Goal: Participate in discussion: Engage in conversation with other users on a specific topic

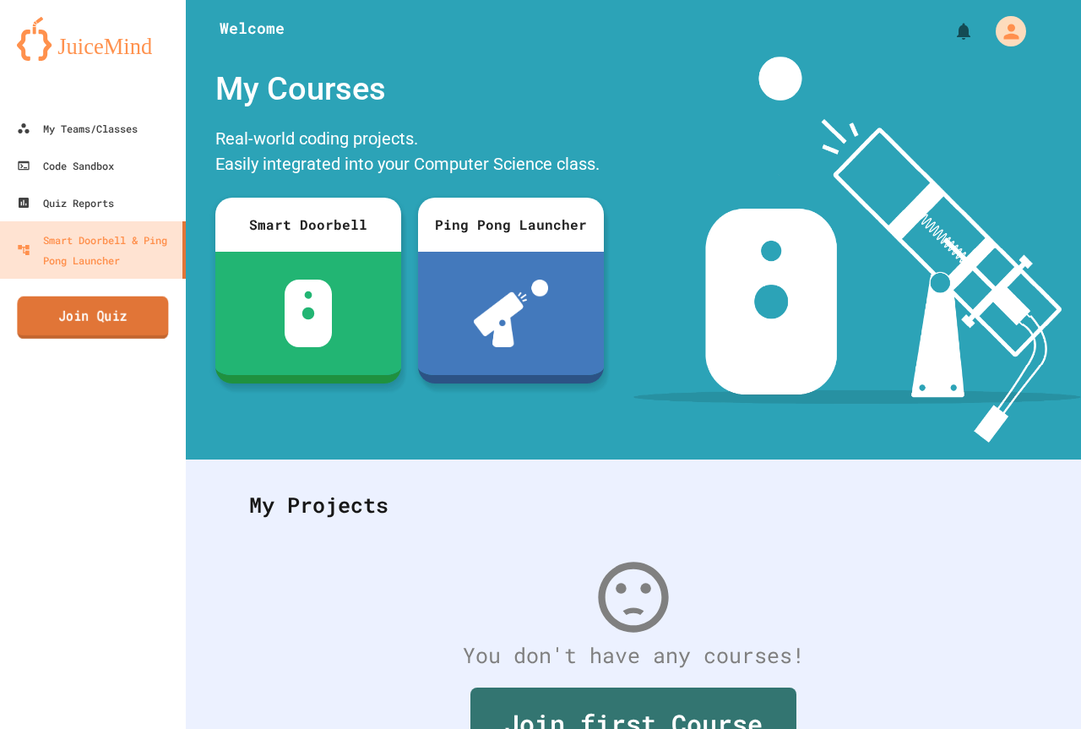
click at [161, 307] on link "Join Quiz" at bounding box center [92, 317] width 151 height 42
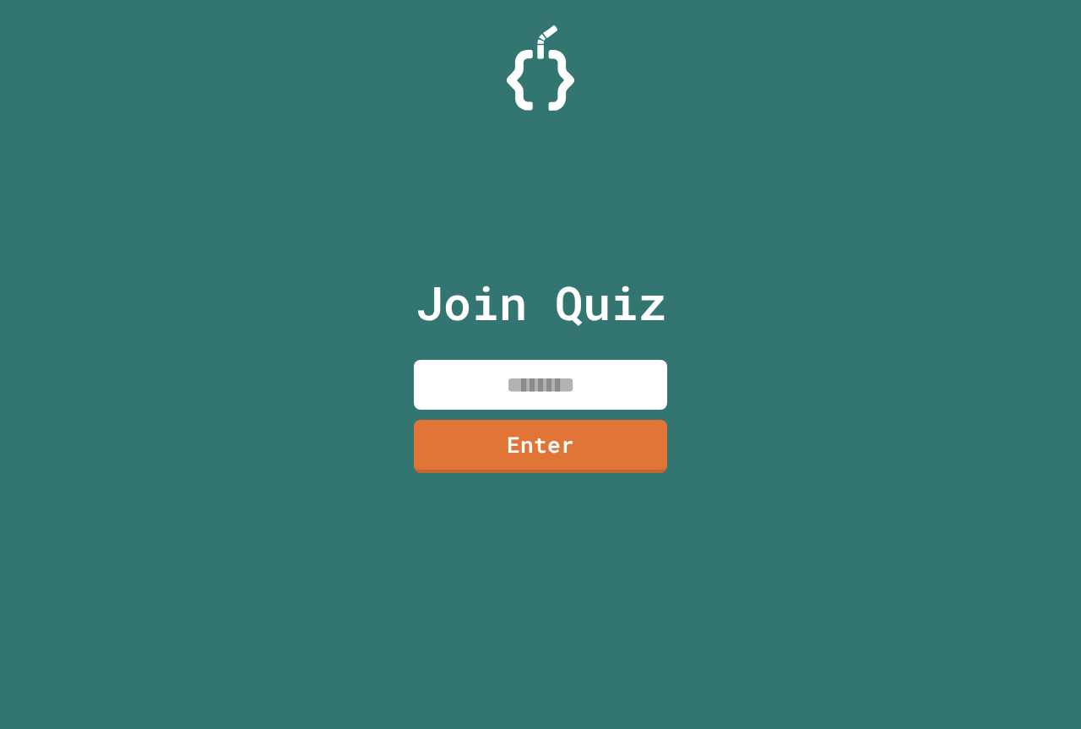
click at [496, 371] on input at bounding box center [540, 385] width 253 height 50
type input "********"
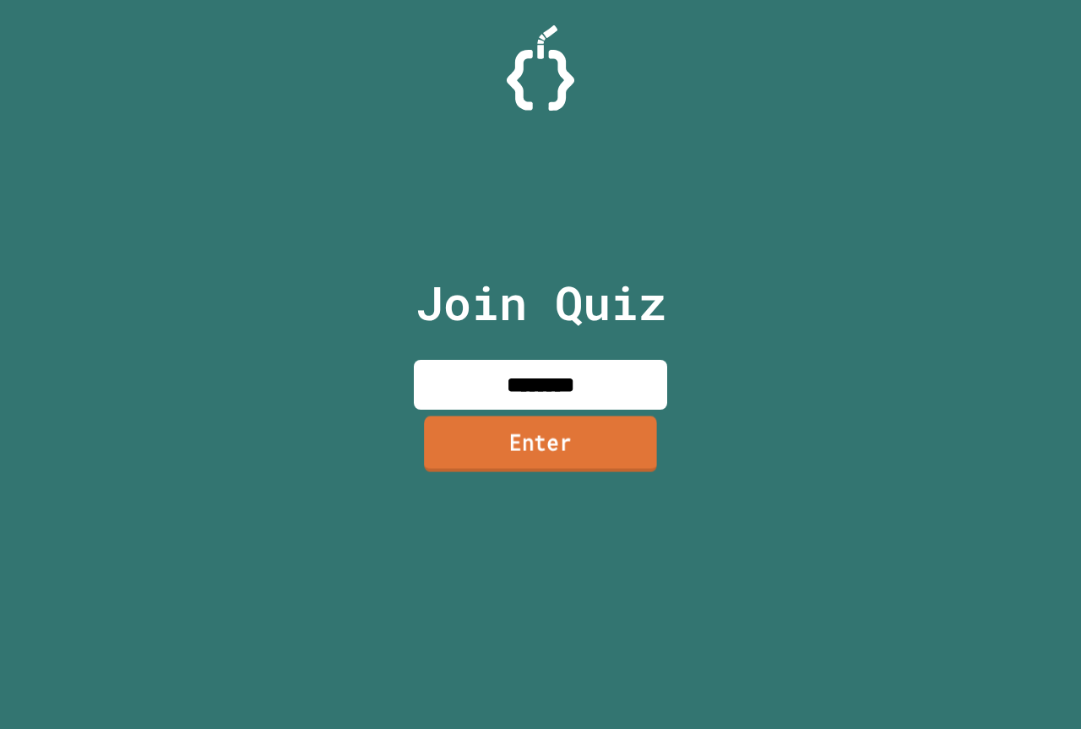
drag, startPoint x: 92, startPoint y: 11, endPoint x: 512, endPoint y: 430, distance: 593.1
click at [512, 430] on link "Enter" at bounding box center [540, 444] width 233 height 56
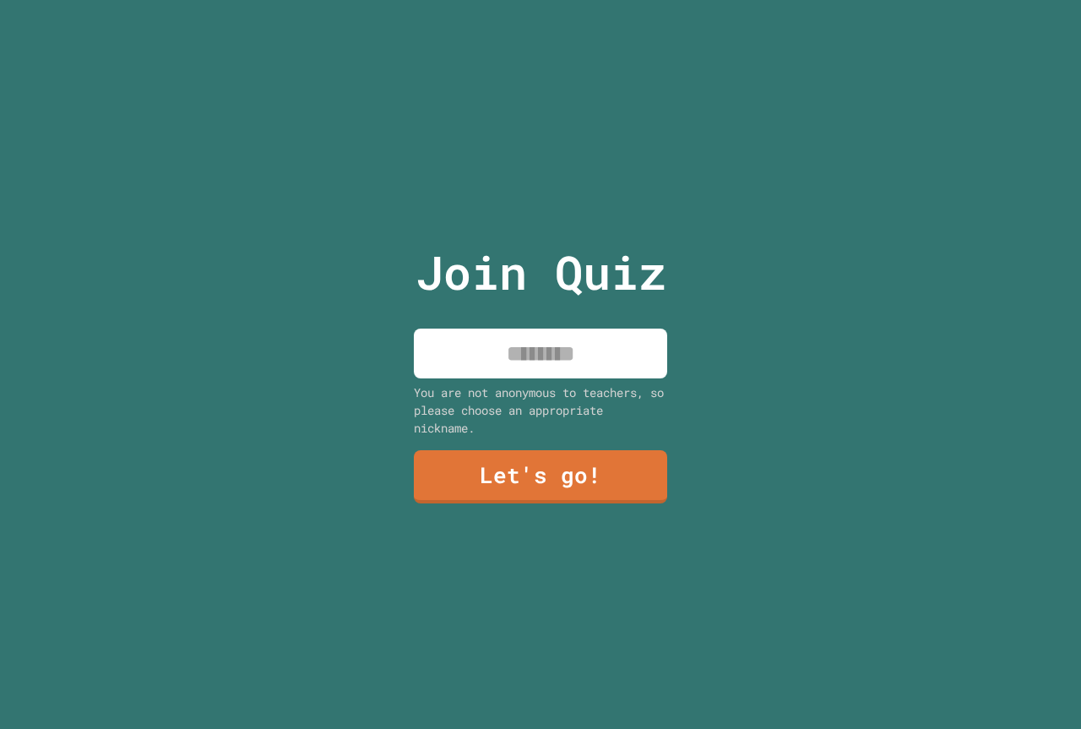
click at [543, 337] on input at bounding box center [540, 354] width 253 height 50
click at [520, 351] on input "****" at bounding box center [540, 354] width 253 height 50
type input "***"
click at [570, 496] on link "Let's go!" at bounding box center [540, 476] width 251 height 56
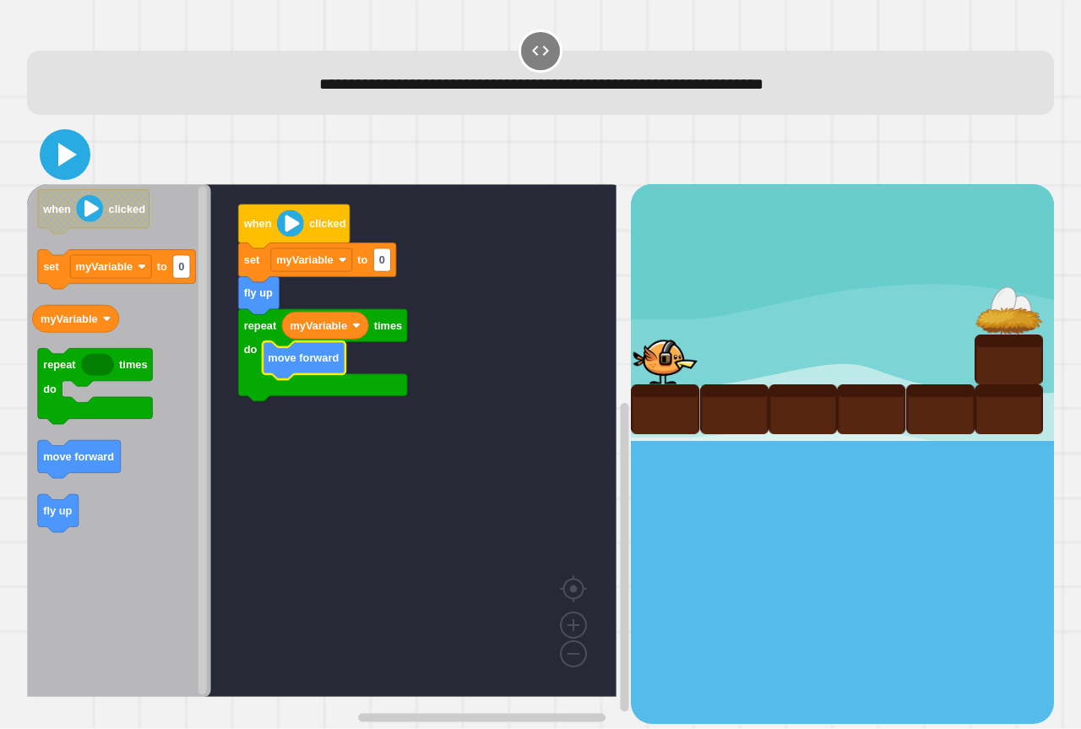
click at [57, 168] on icon at bounding box center [65, 154] width 41 height 41
click at [66, 150] on icon at bounding box center [67, 155] width 19 height 24
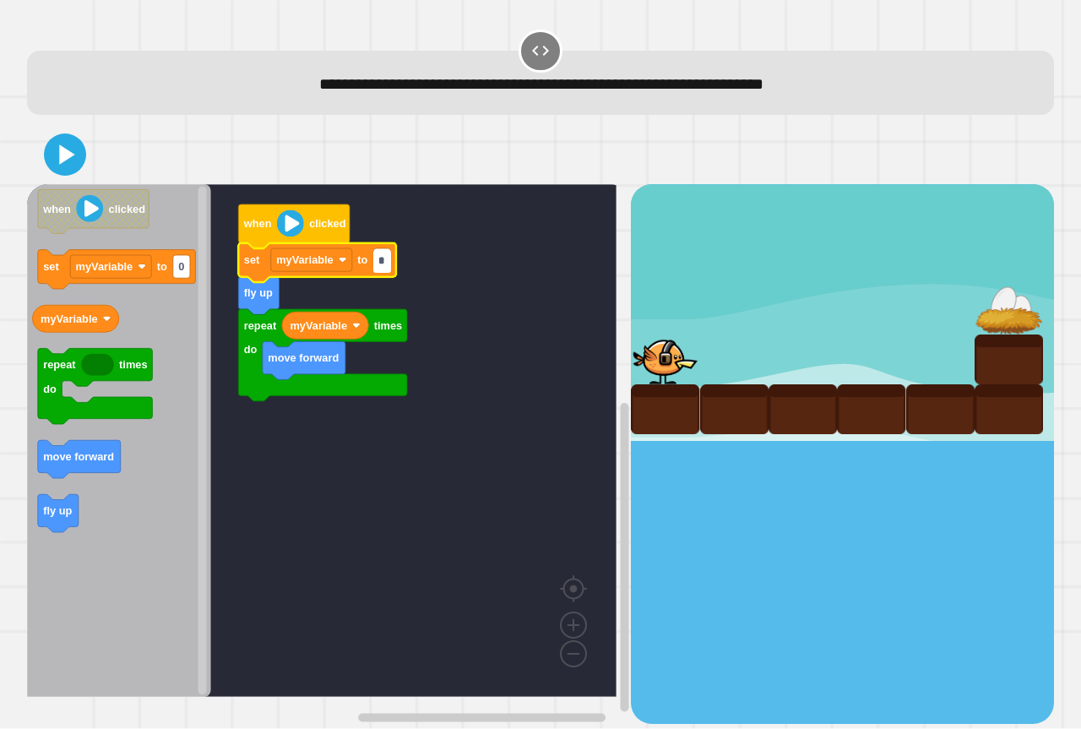
type input "*"
click at [72, 150] on icon at bounding box center [65, 155] width 34 height 34
click at [383, 258] on input "*" at bounding box center [381, 261] width 17 height 23
type input "*"
click at [64, 156] on icon at bounding box center [67, 155] width 19 height 24
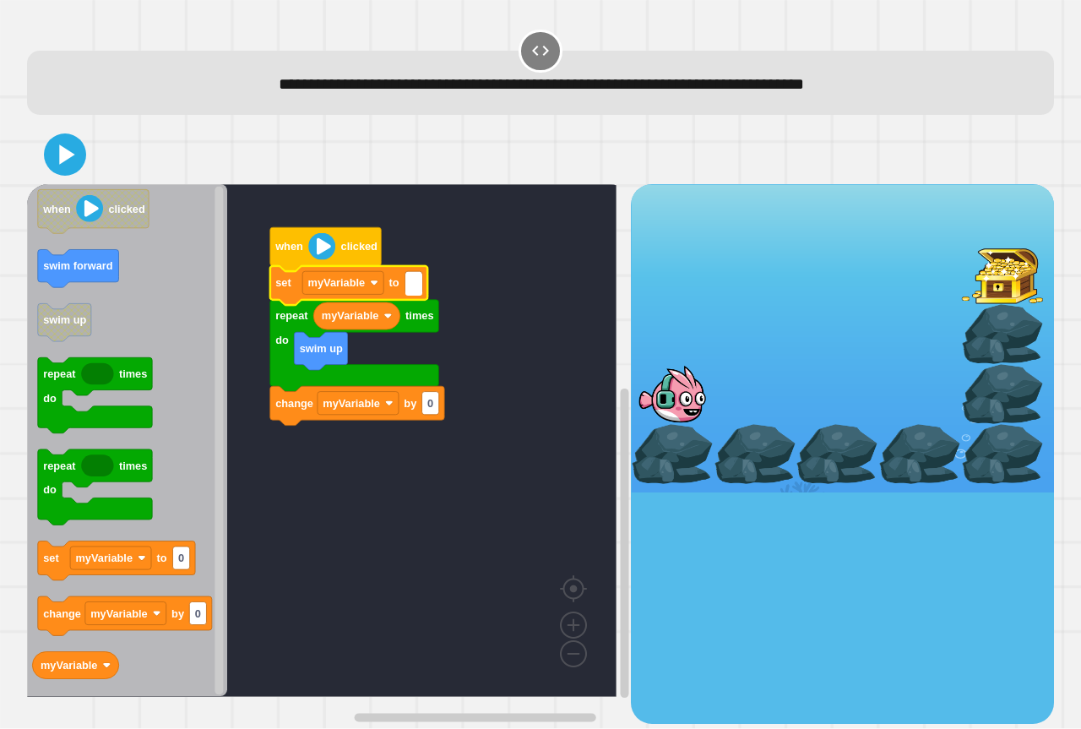
type input "*"
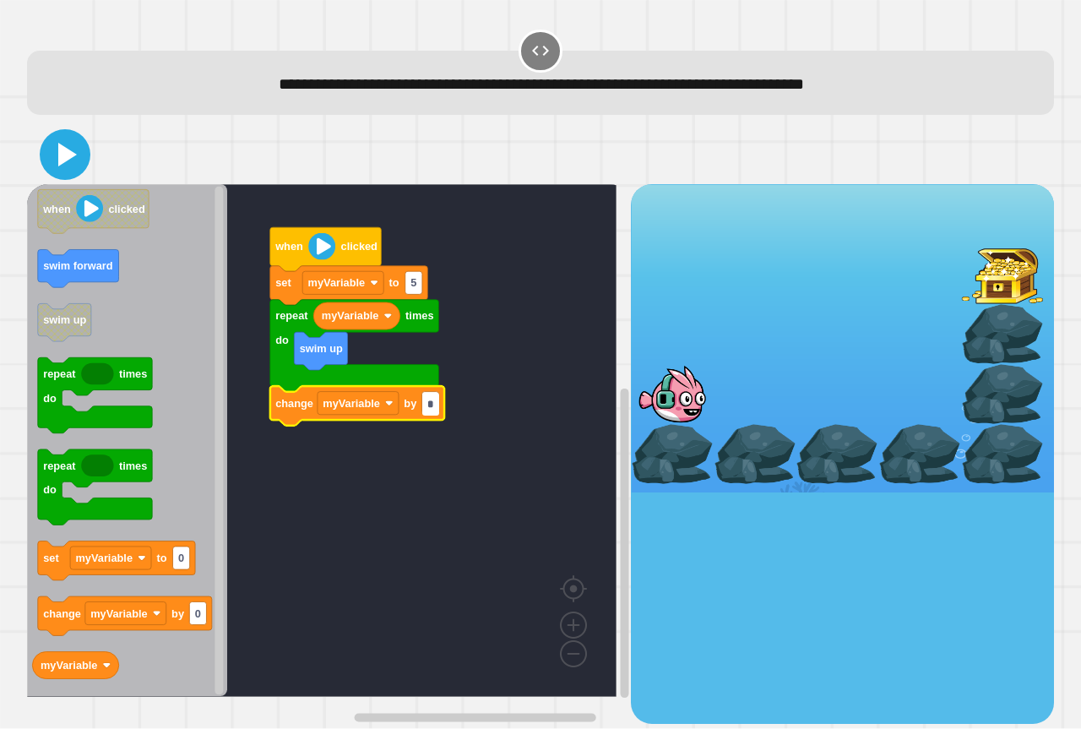
type input "*"
click at [51, 148] on icon at bounding box center [65, 154] width 41 height 41
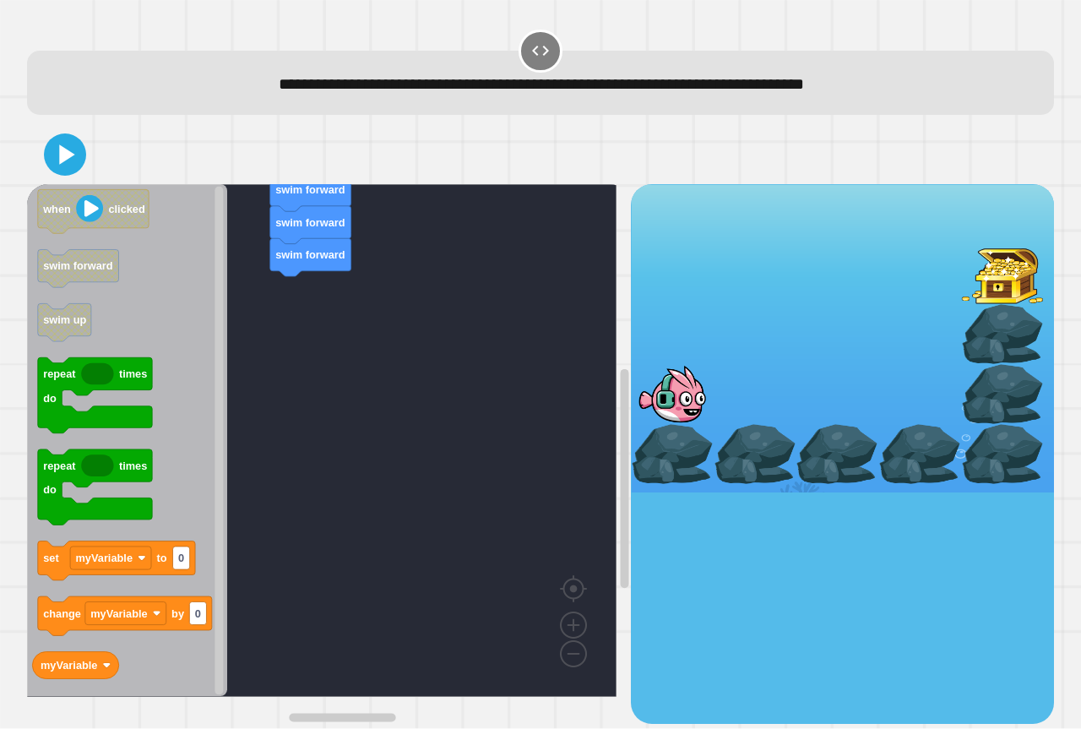
click at [484, 318] on rect "Blockly Workspace" at bounding box center [322, 440] width 590 height 513
click at [501, 319] on rect "Blockly Workspace" at bounding box center [322, 440] width 590 height 513
click at [499, 488] on rect "Blockly Workspace" at bounding box center [322, 440] width 590 height 513
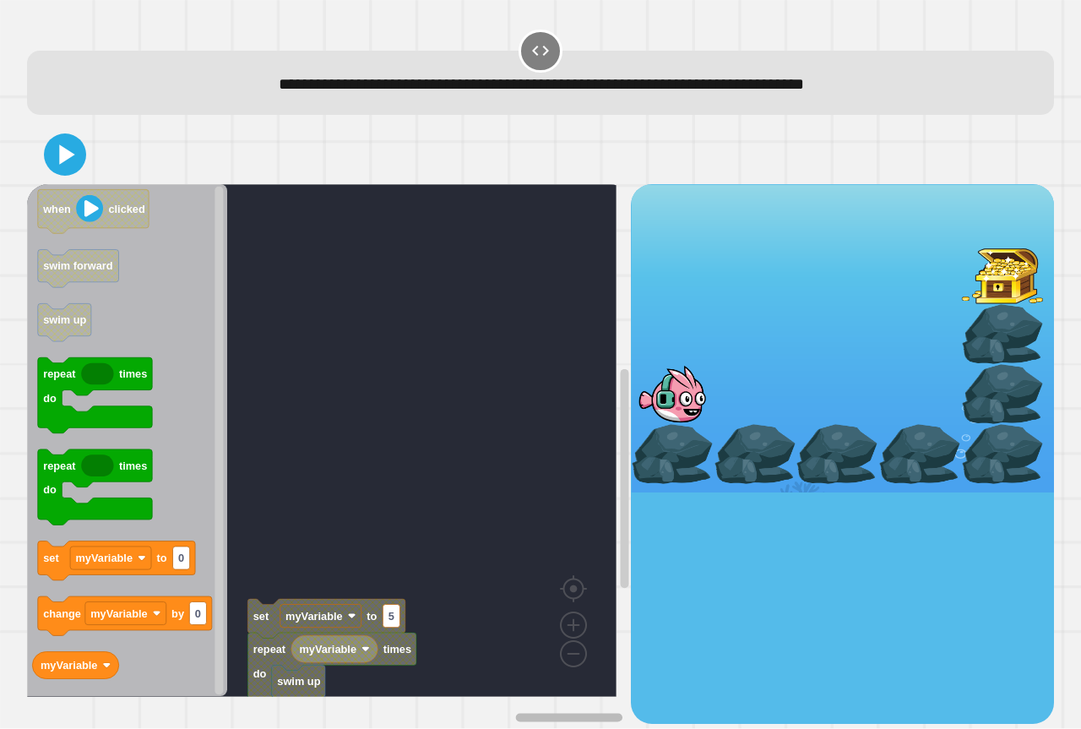
click at [579, 711] on g "Blockly Workspace" at bounding box center [435, 717] width 376 height 13
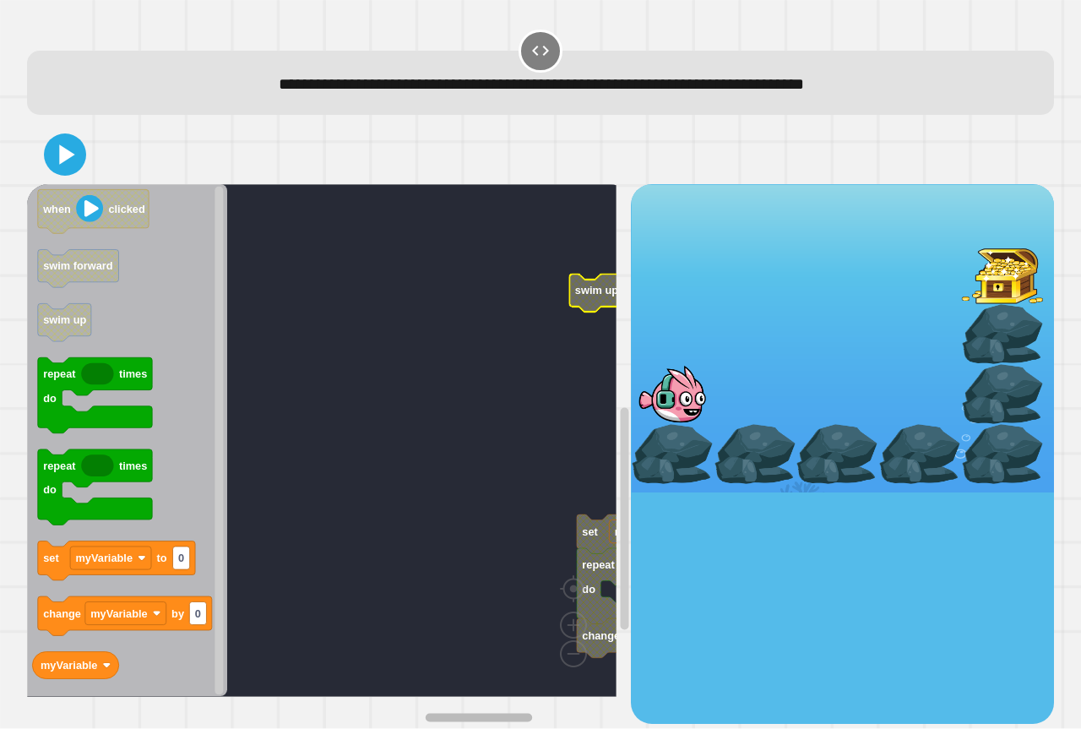
click at [493, 677] on div "set myVariable to 5 myVariable repeat times do change myVariable by 5 when clic…" at bounding box center [329, 453] width 604 height 539
click at [402, 678] on div "set myVariable to 5 myVariable repeat times do change myVariable by 5 when clic…" at bounding box center [329, 453] width 604 height 539
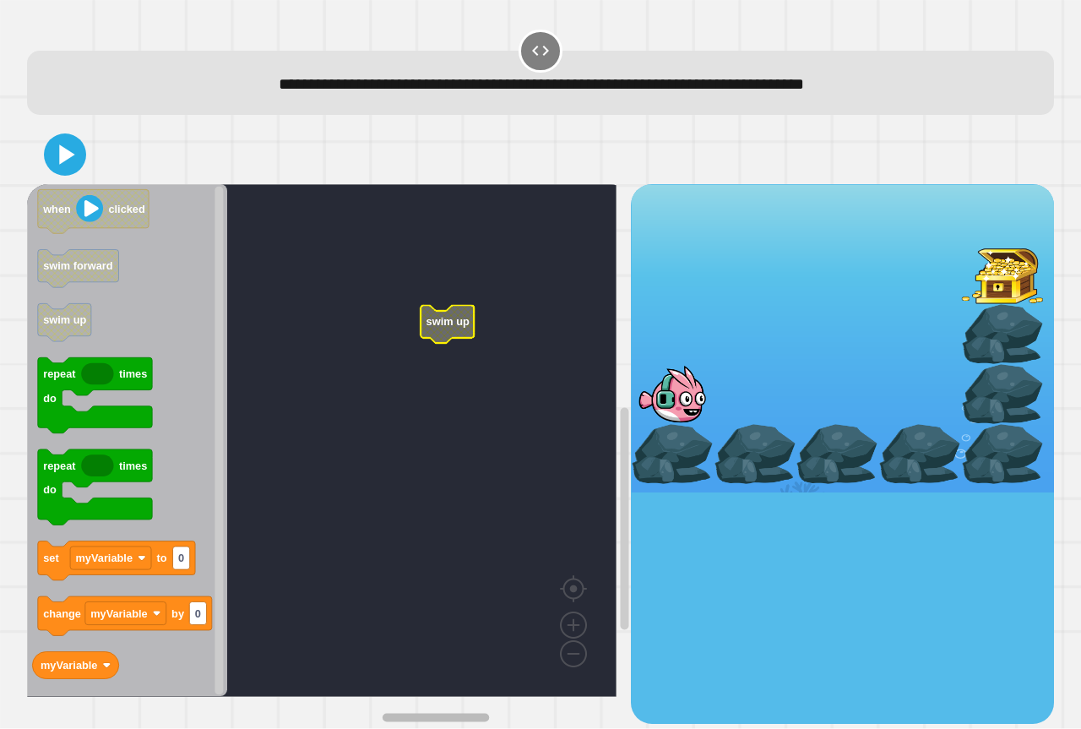
click at [410, 713] on rect "Blockly Workspace" at bounding box center [436, 717] width 107 height 8
click at [289, 682] on div "set myVariable to 5 myVariable repeat times do change myVariable by 5 when clic…" at bounding box center [329, 453] width 604 height 539
click at [378, 682] on div "set myVariable to 5 myVariable repeat times do change myVariable by 5 when clic…" at bounding box center [329, 453] width 604 height 539
click at [368, 713] on rect "Blockly Workspace" at bounding box center [334, 717] width 107 height 8
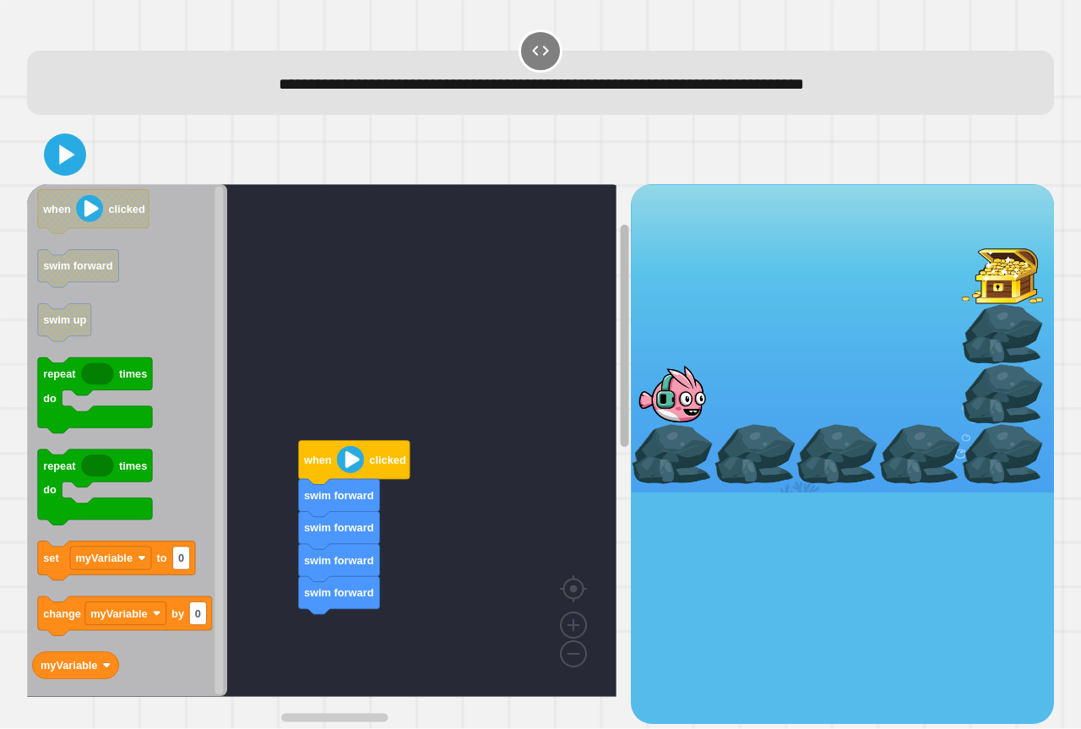
click at [618, 335] on g "Blockly Workspace" at bounding box center [624, 474] width 13 height 499
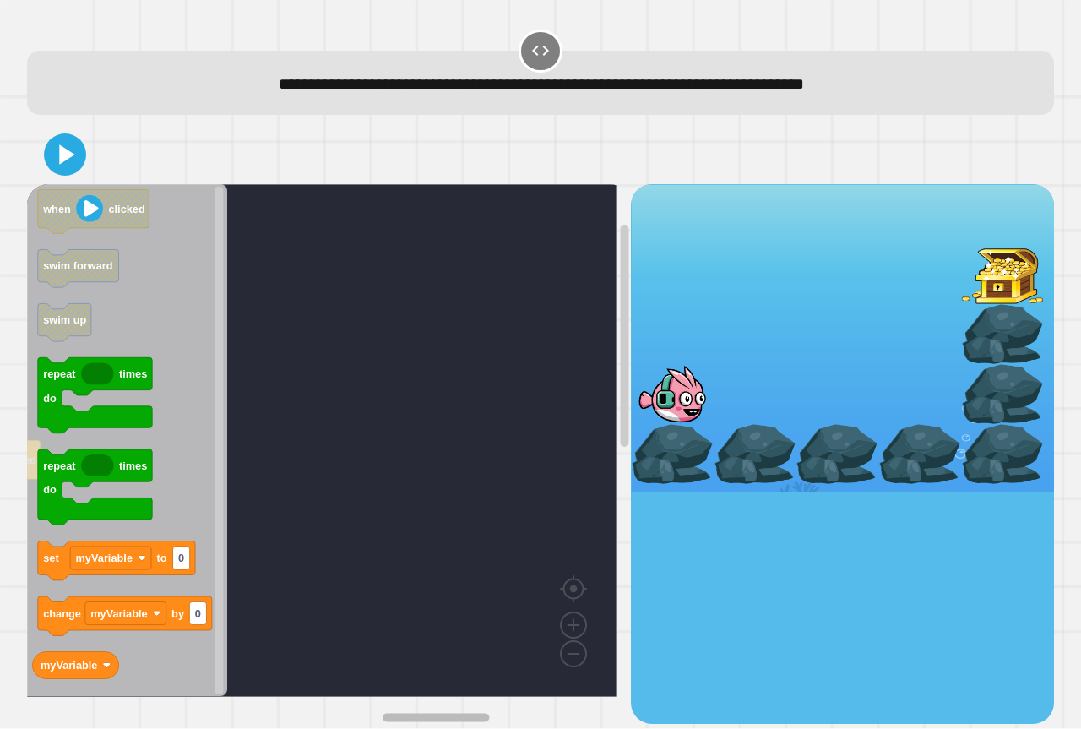
click at [363, 711] on rect "Blockly Workspace" at bounding box center [435, 717] width 376 height 13
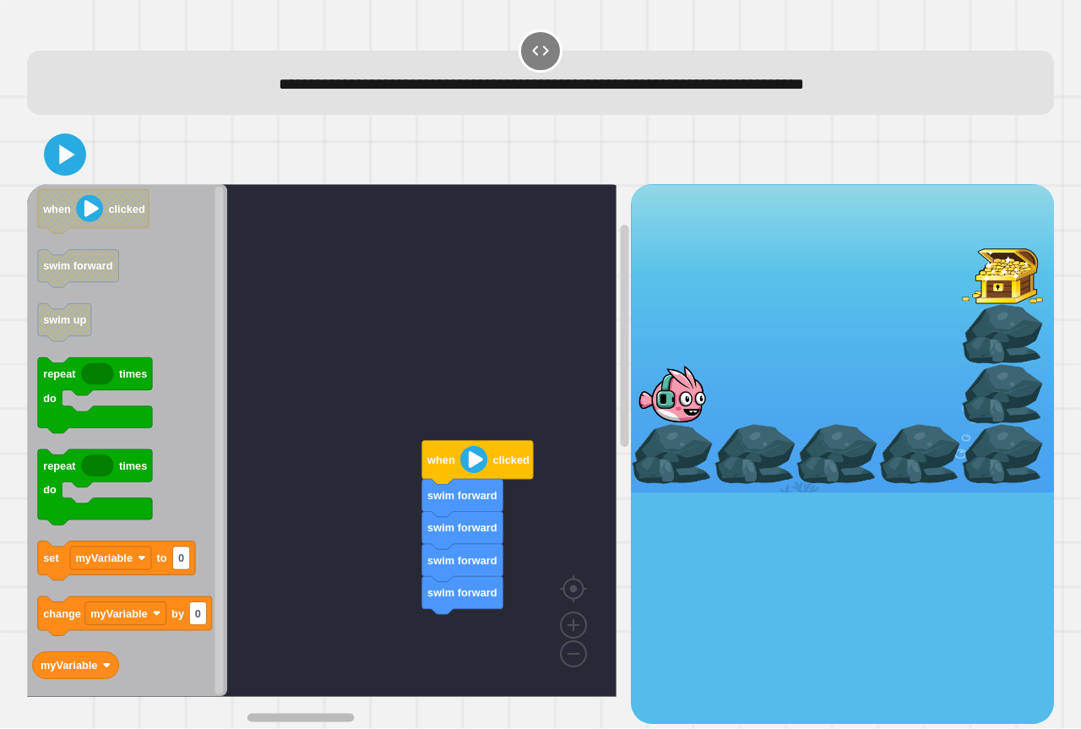
click at [111, 699] on div "set myVariable to 5 myVariable repeat times do change myVariable by 5 when clic…" at bounding box center [541, 424] width 1038 height 609
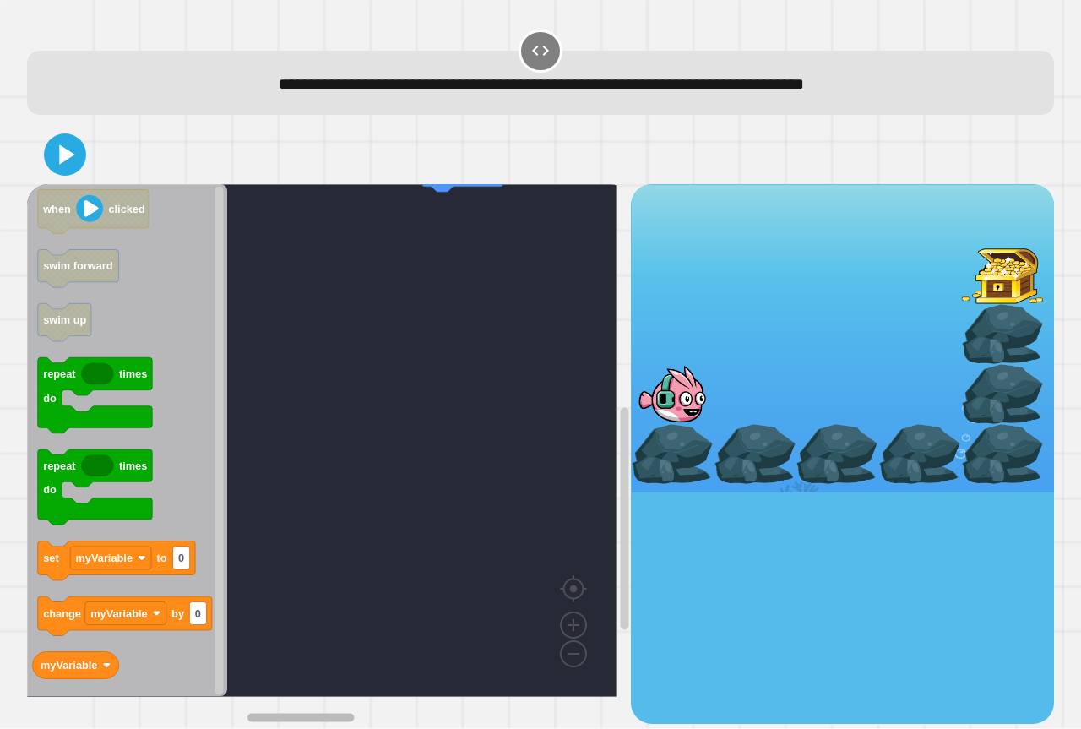
click at [414, 709] on div "**********" at bounding box center [541, 375] width 1038 height 707
click at [399, 706] on div "**********" at bounding box center [541, 375] width 1038 height 707
click at [457, 711] on rect "Blockly Workspace" at bounding box center [435, 717] width 376 height 13
click at [304, 713] on rect "Blockly Workspace" at bounding box center [300, 717] width 107 height 8
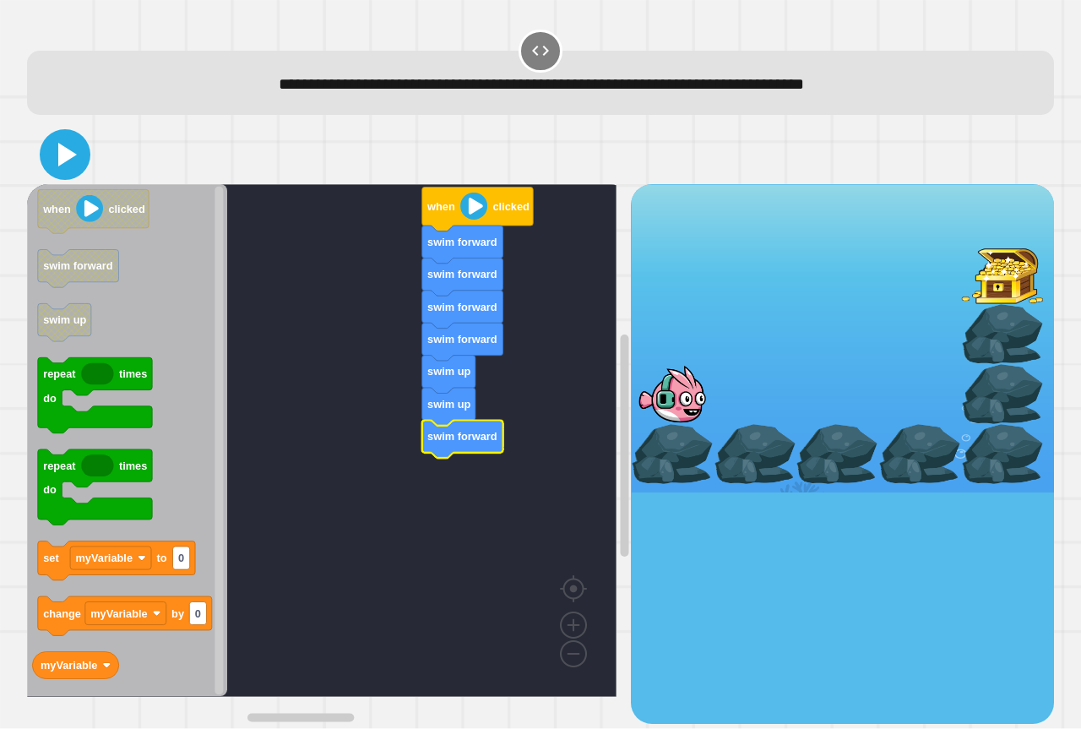
click at [66, 151] on icon at bounding box center [67, 155] width 19 height 24
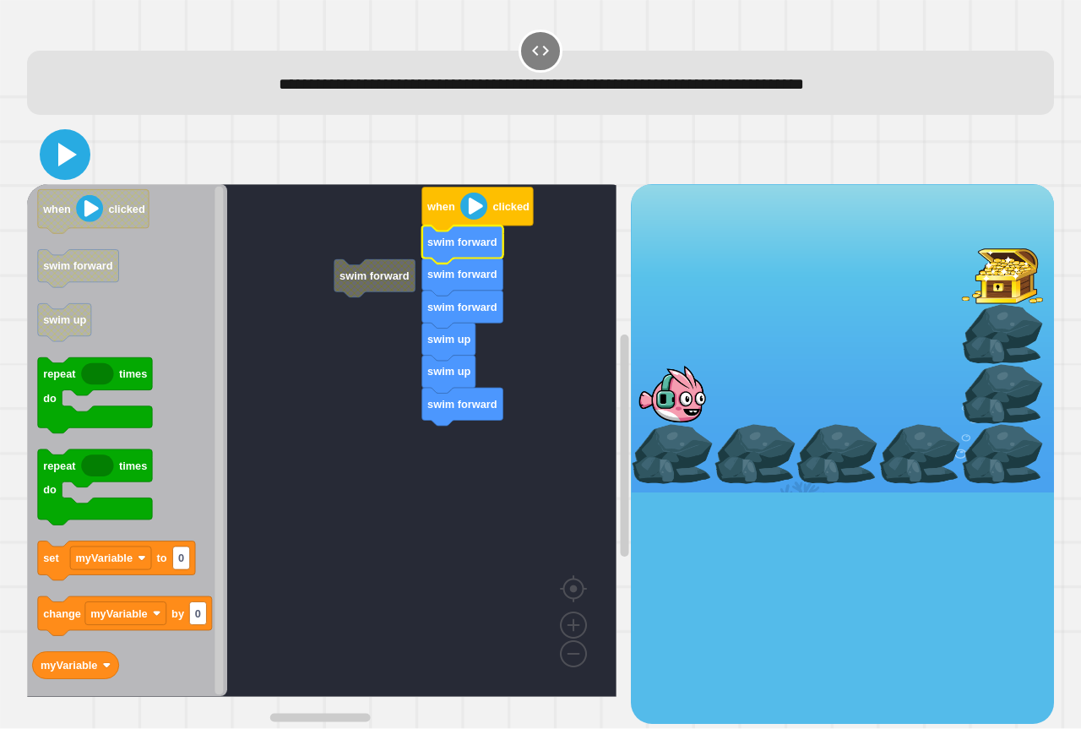
click at [48, 150] on icon at bounding box center [65, 154] width 41 height 41
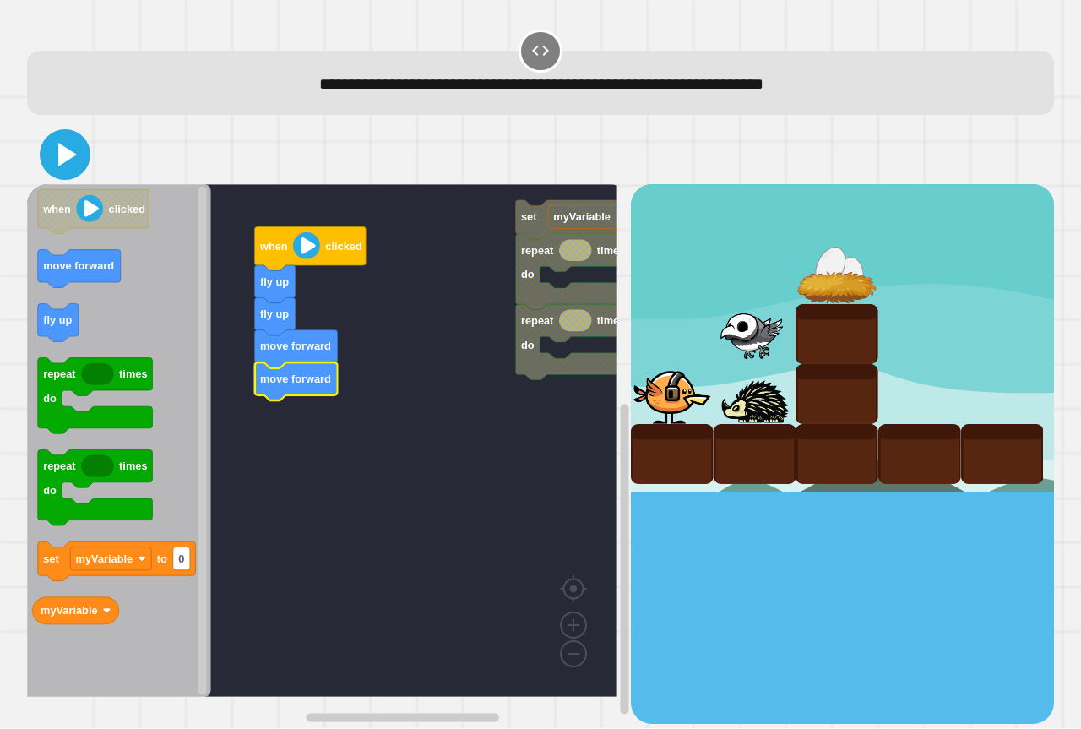
click at [71, 160] on icon at bounding box center [67, 155] width 19 height 24
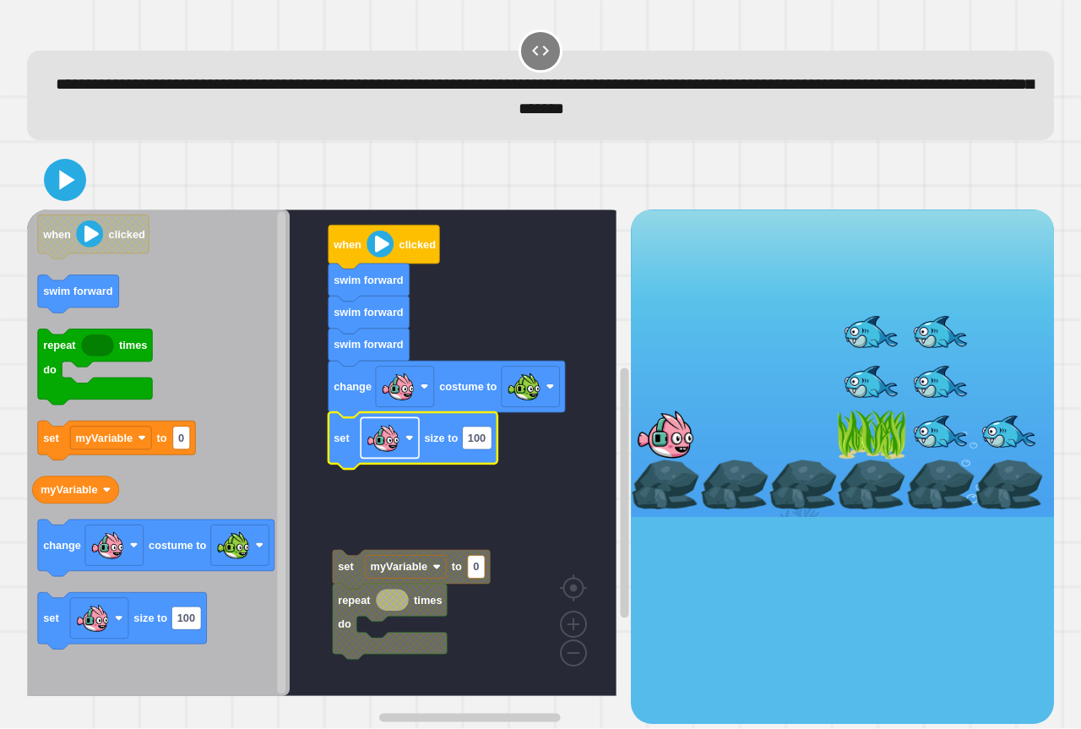
click at [384, 443] on image "Blockly Workspace" at bounding box center [384, 439] width 34 height 34
click at [487, 444] on rect "Blockly Workspace" at bounding box center [477, 438] width 30 height 23
type input "**"
click at [60, 177] on icon at bounding box center [67, 180] width 19 height 24
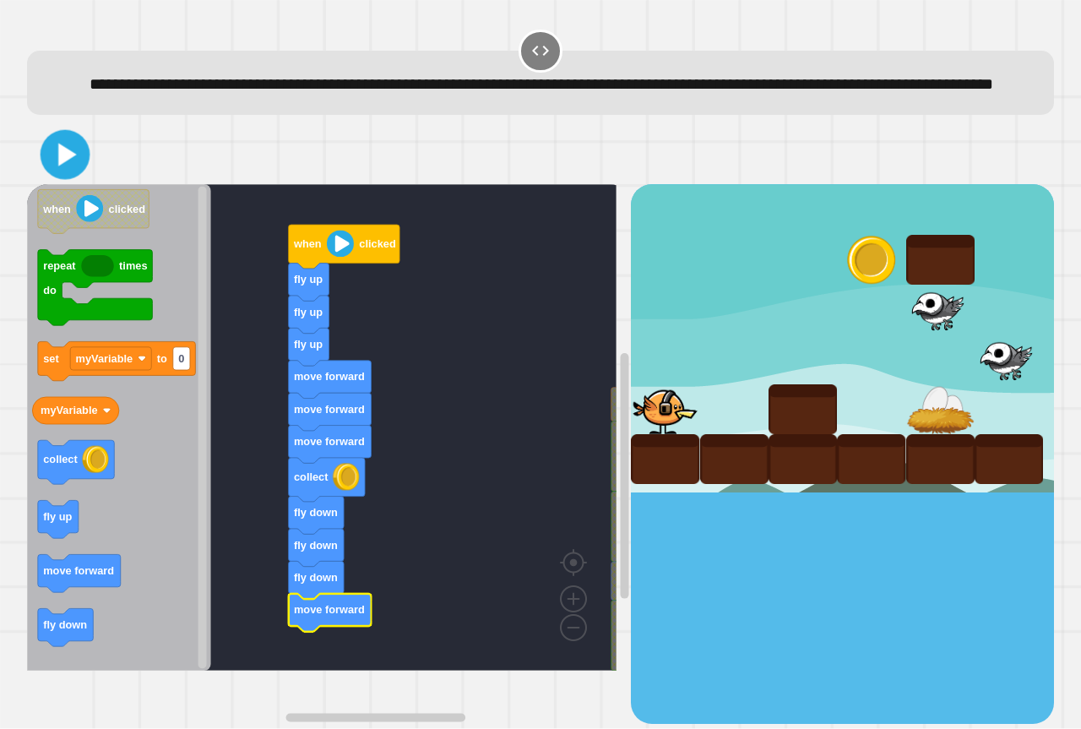
click at [62, 166] on icon at bounding box center [67, 155] width 19 height 23
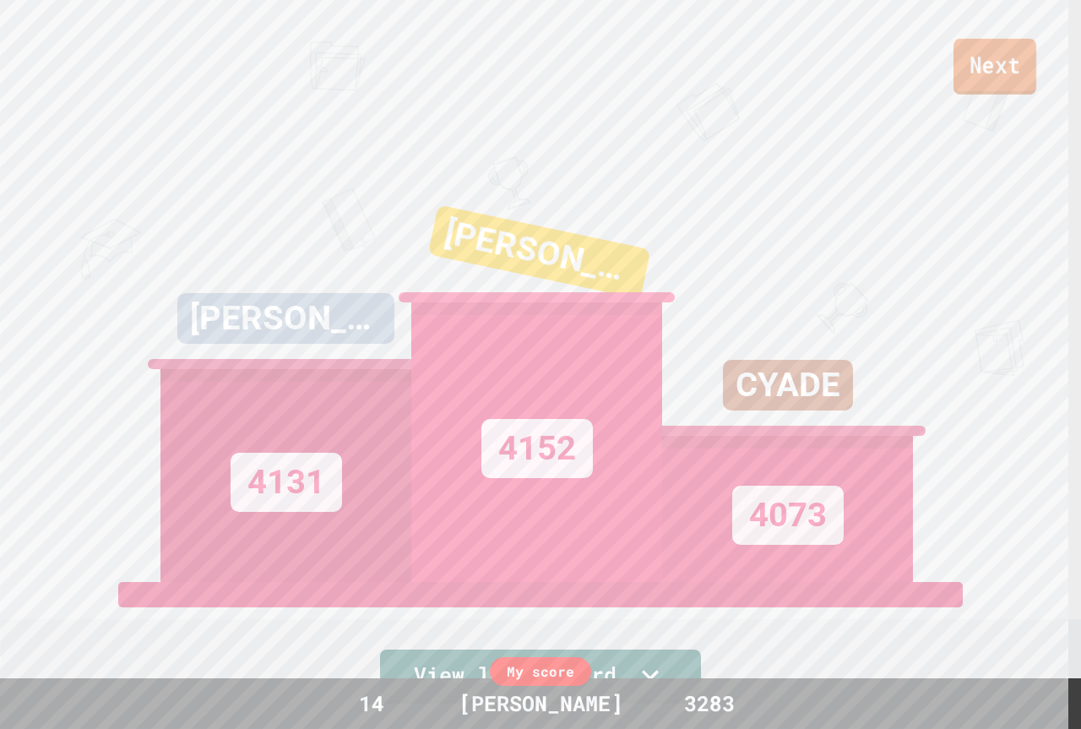
click at [985, 60] on link "Next" at bounding box center [995, 67] width 83 height 56
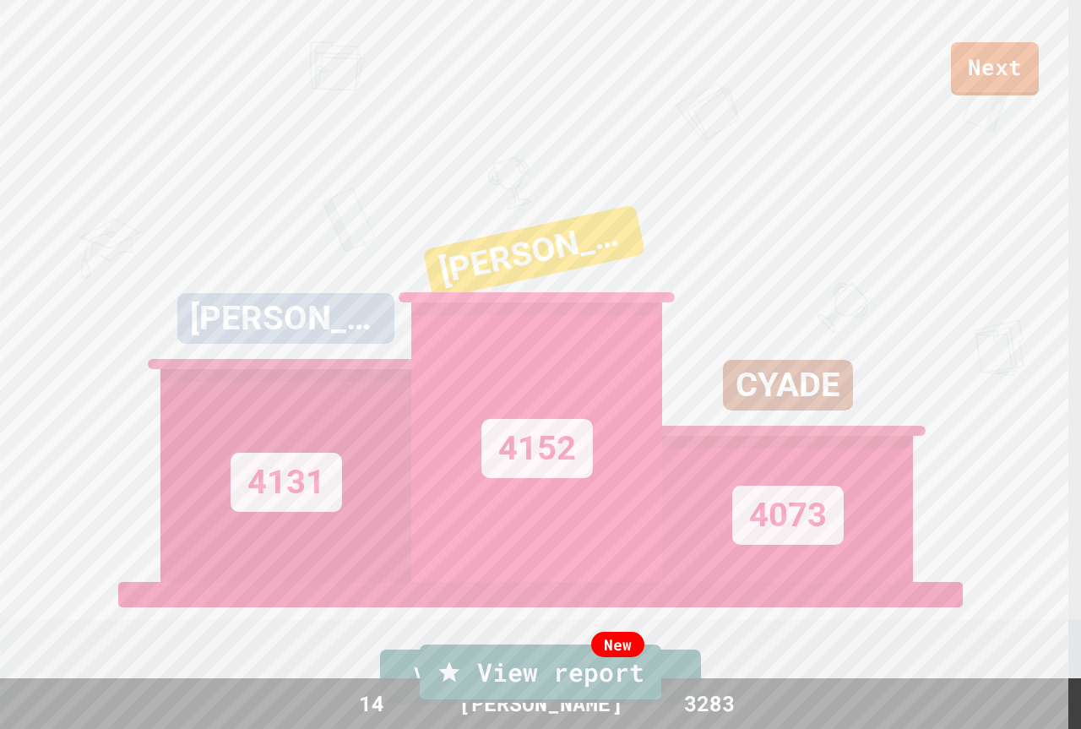
drag, startPoint x: 560, startPoint y: 458, endPoint x: 563, endPoint y: 430, distance: 28.0
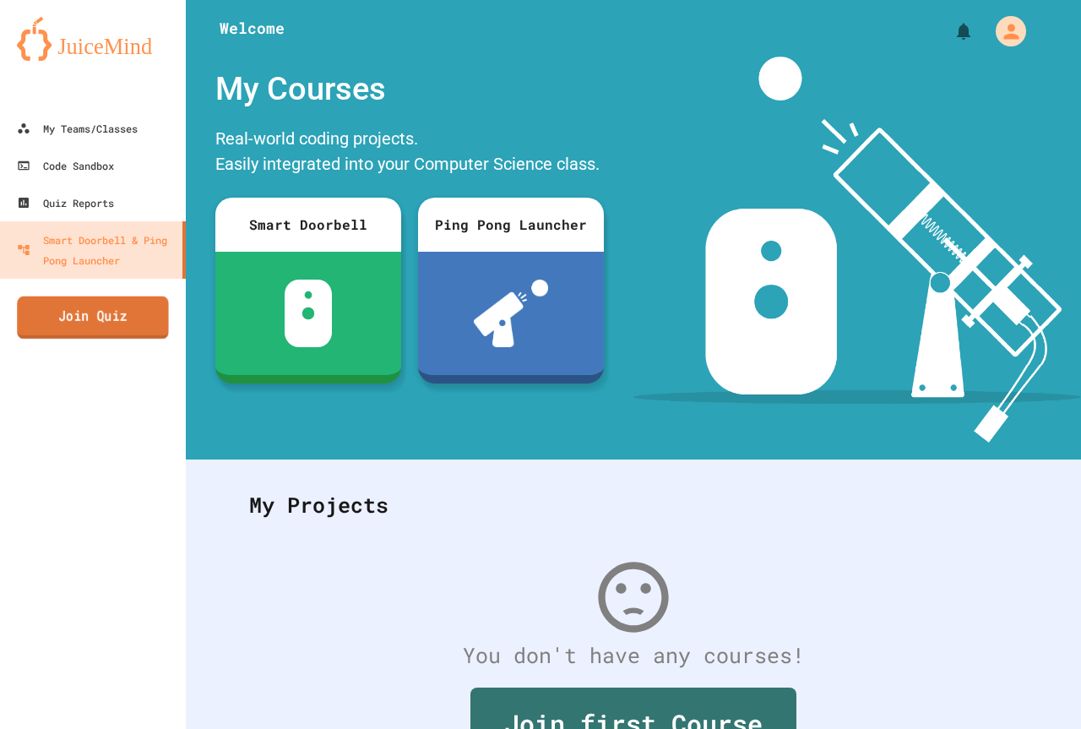
click at [106, 312] on link "Join Quiz" at bounding box center [93, 317] width 152 height 42
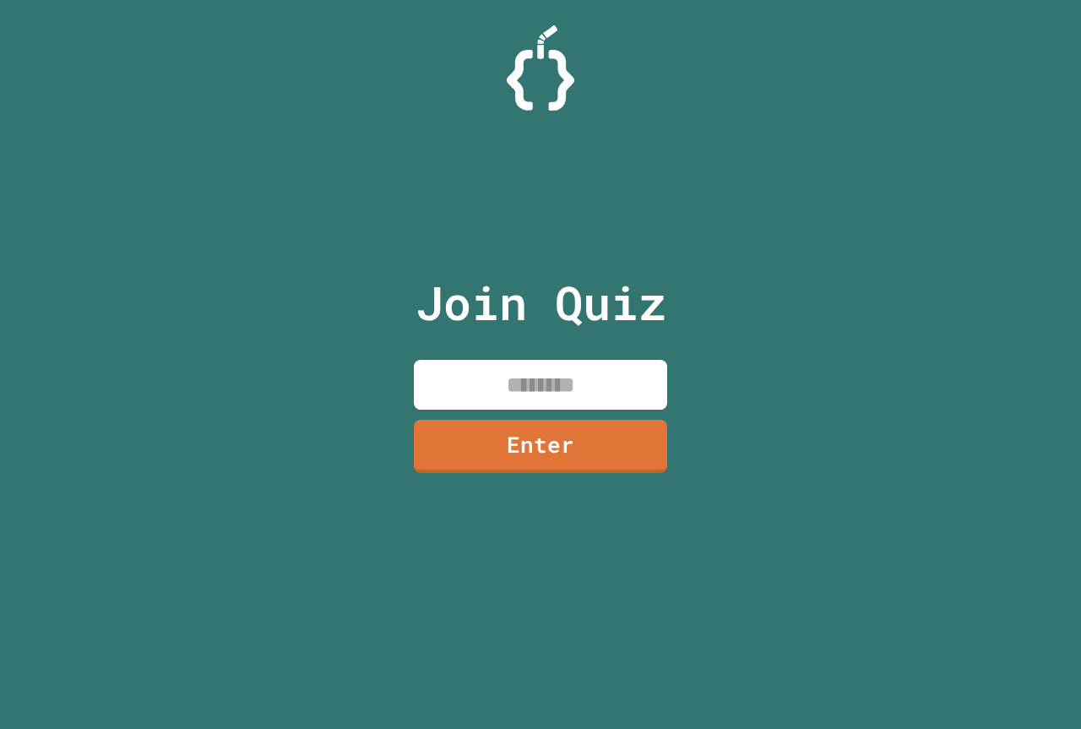
click at [535, 383] on input at bounding box center [540, 385] width 253 height 50
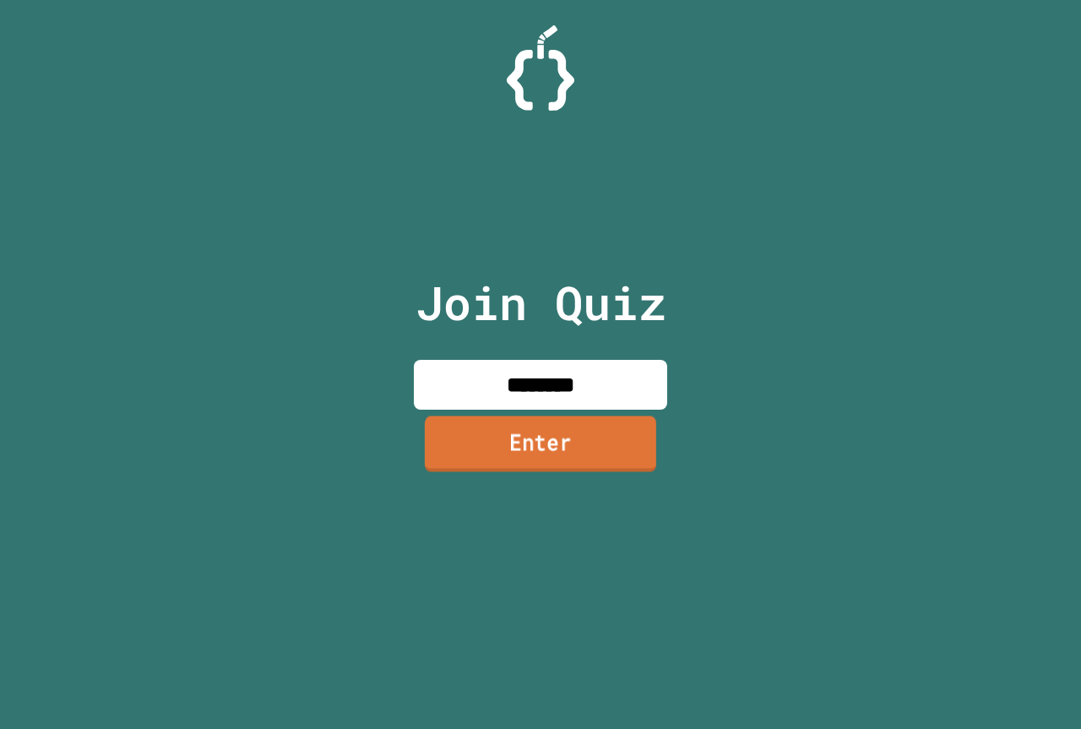
type input "********"
click at [558, 435] on link "Enter" at bounding box center [539, 444] width 247 height 56
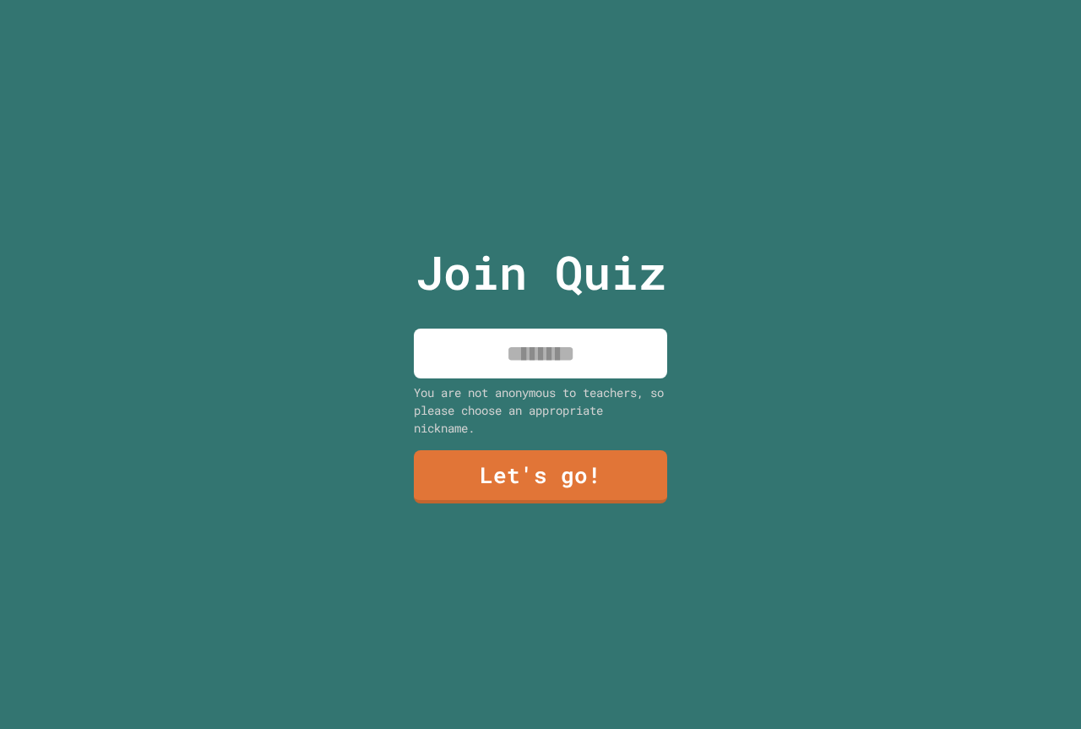
click at [529, 357] on input at bounding box center [540, 354] width 253 height 50
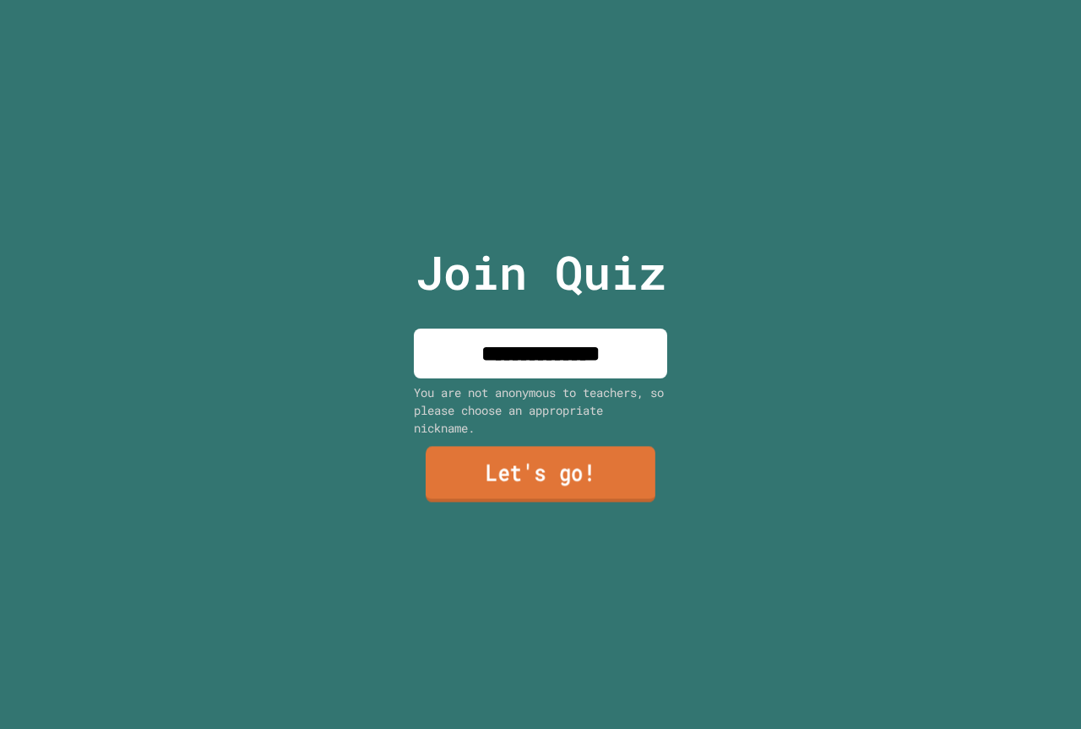
type input "**********"
click at [503, 472] on link "Let's go!" at bounding box center [541, 476] width 252 height 56
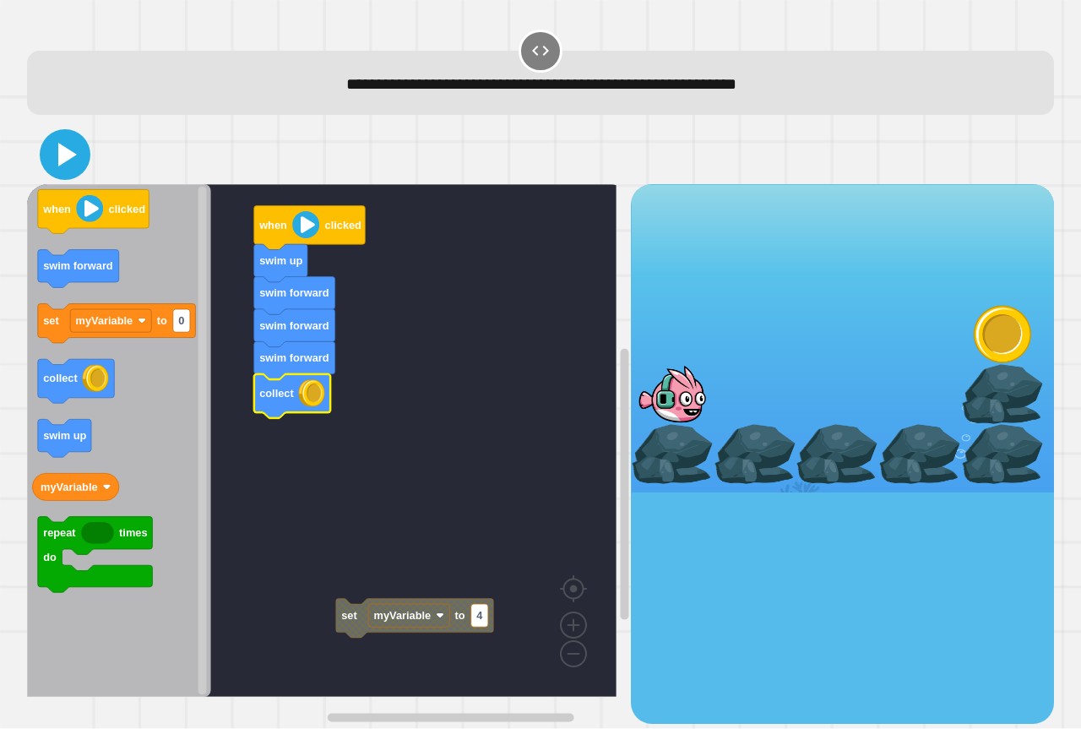
click at [48, 159] on icon at bounding box center [65, 154] width 41 height 41
click at [75, 156] on icon at bounding box center [67, 155] width 19 height 24
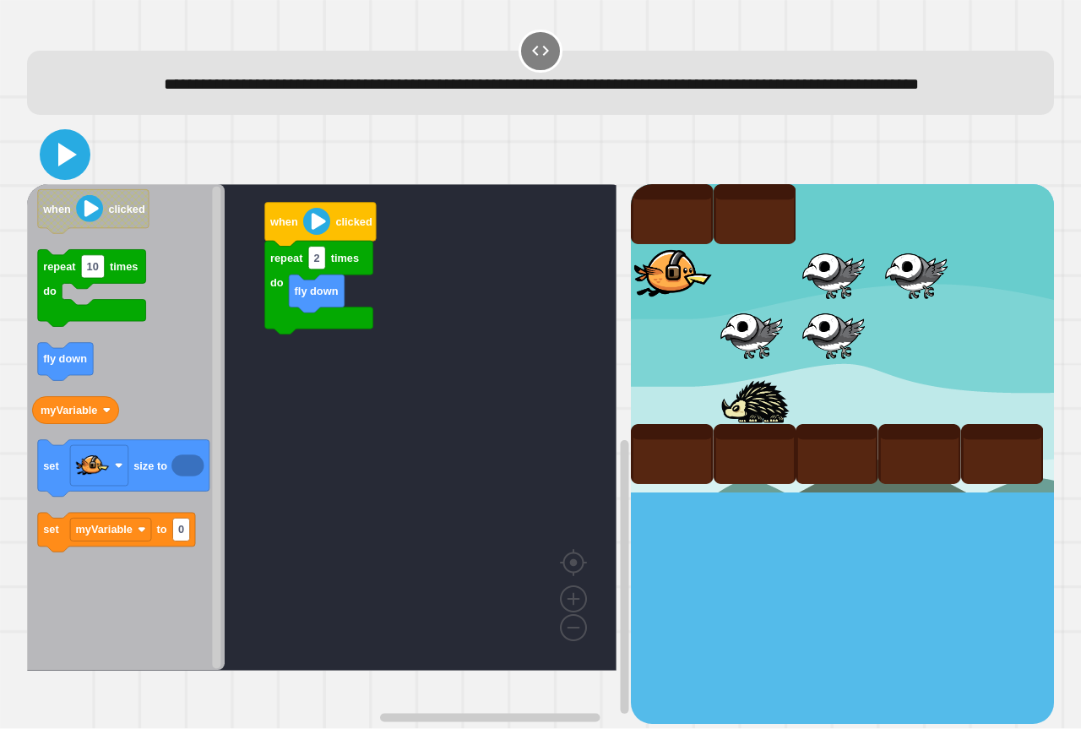
click at [63, 175] on icon at bounding box center [65, 154] width 41 height 41
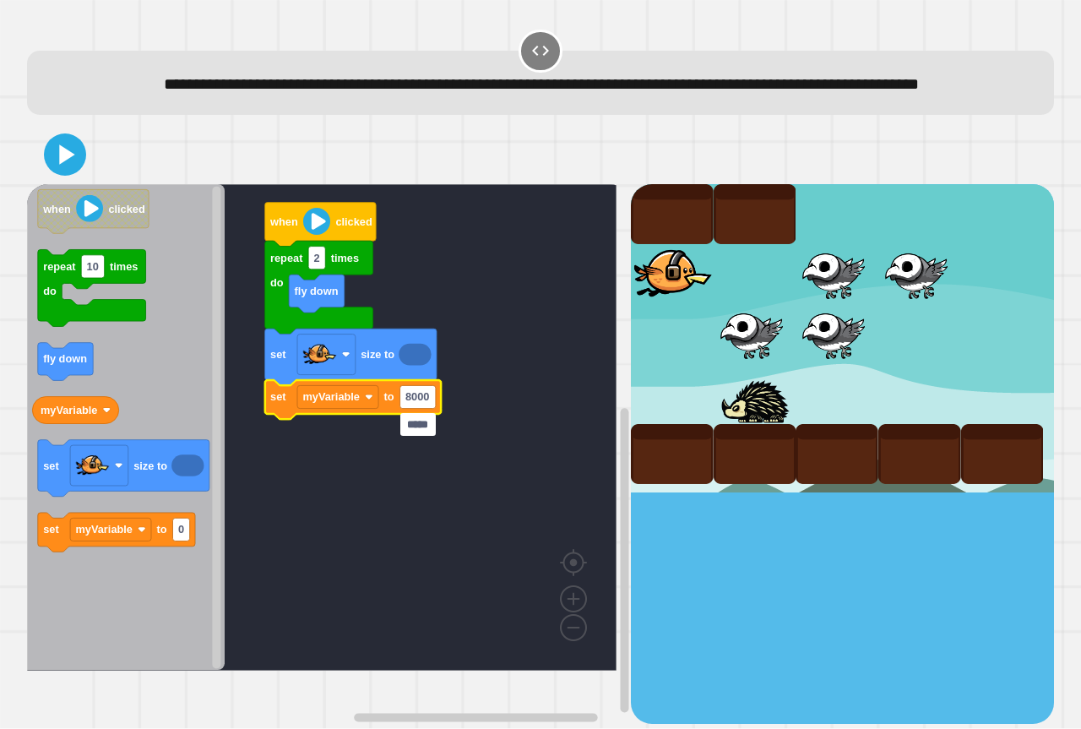
type input "******"
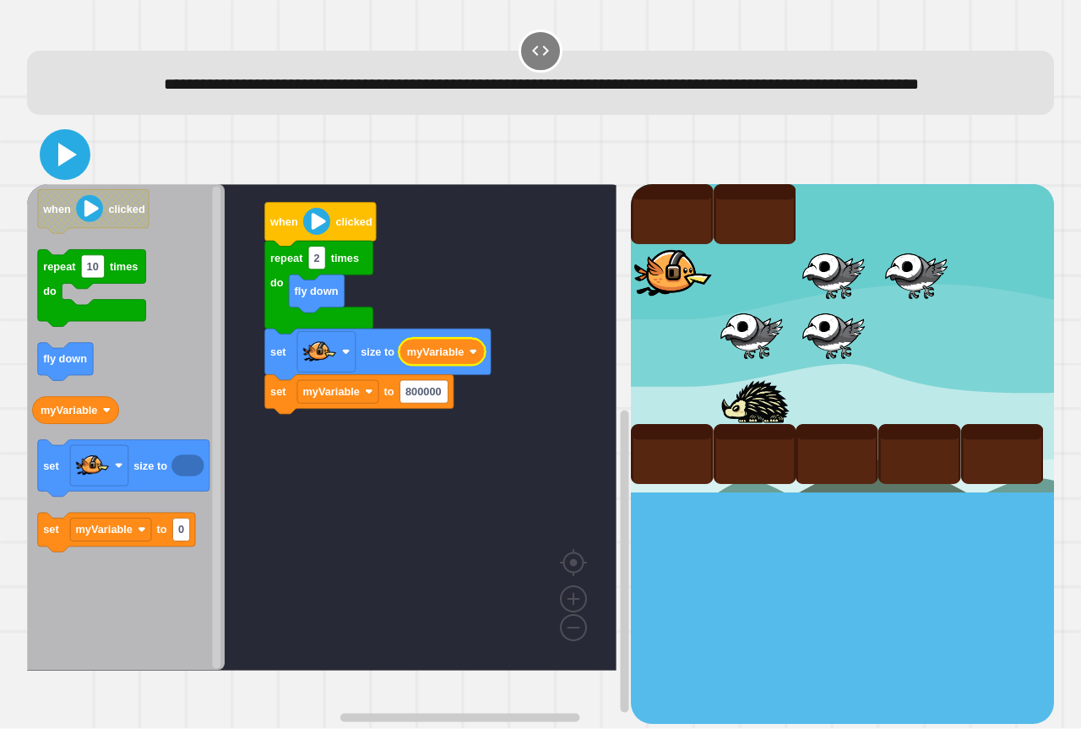
click at [63, 166] on icon at bounding box center [67, 155] width 19 height 24
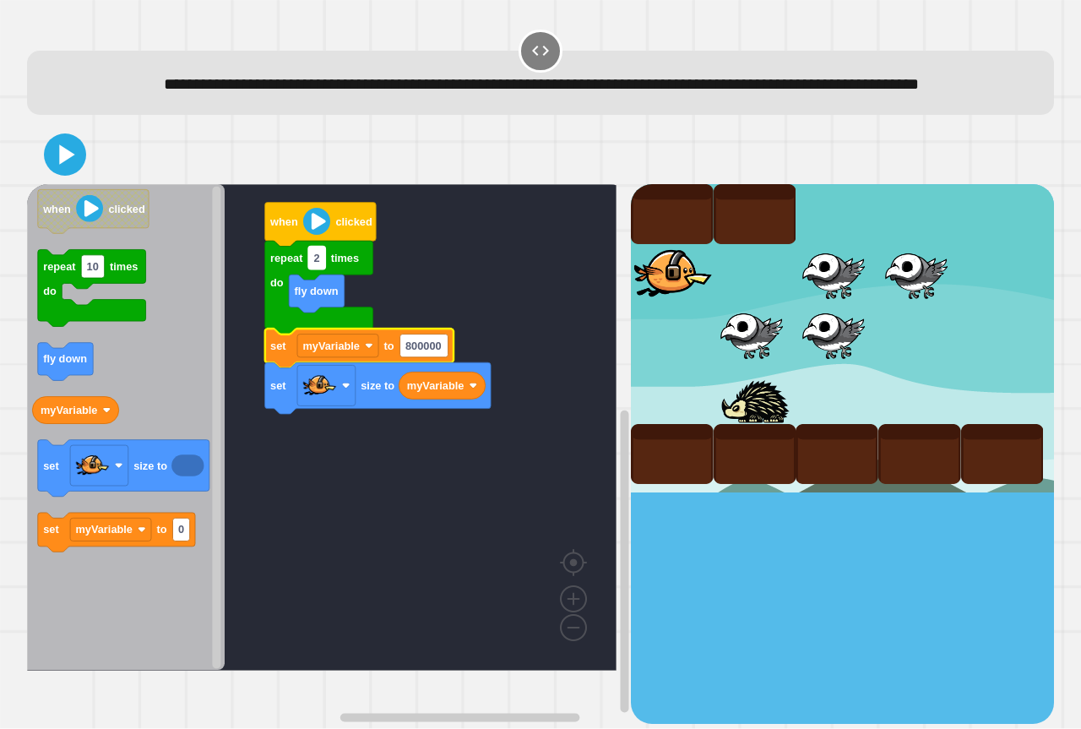
click at [322, 269] on rect "Blockly Workspace" at bounding box center [316, 258] width 17 height 23
type input "*"
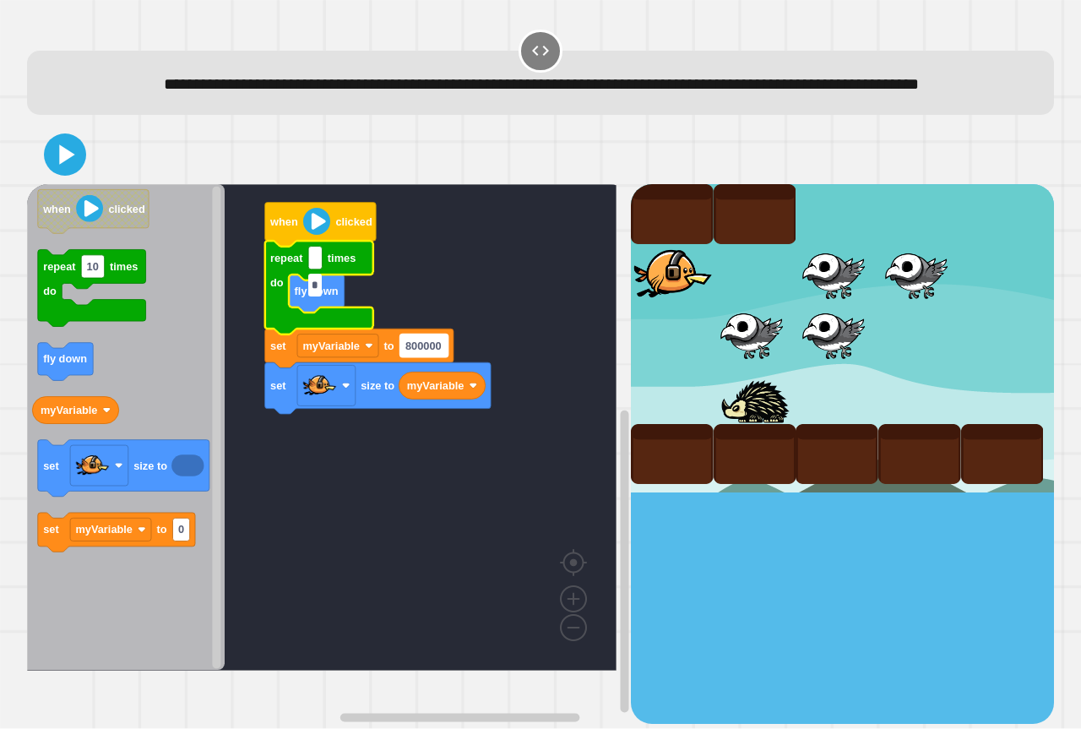
click at [440, 352] on text "800000" at bounding box center [423, 346] width 36 height 13
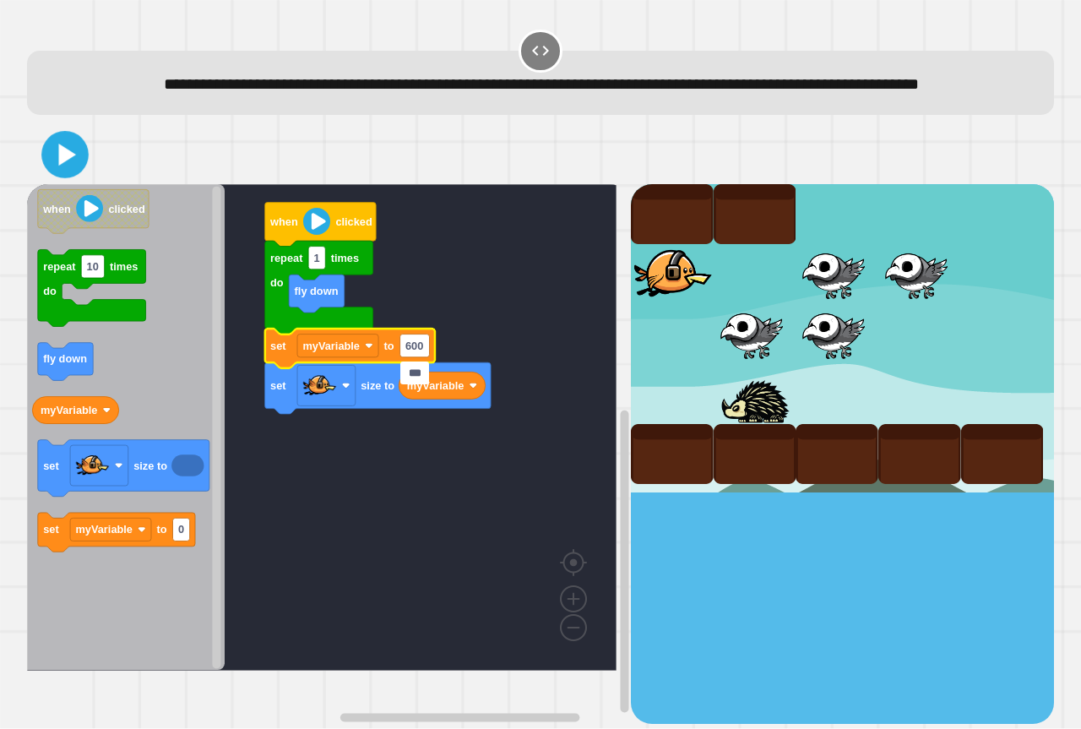
type input "***"
click at [67, 171] on icon at bounding box center [65, 155] width 38 height 38
click at [49, 175] on icon at bounding box center [65, 154] width 41 height 41
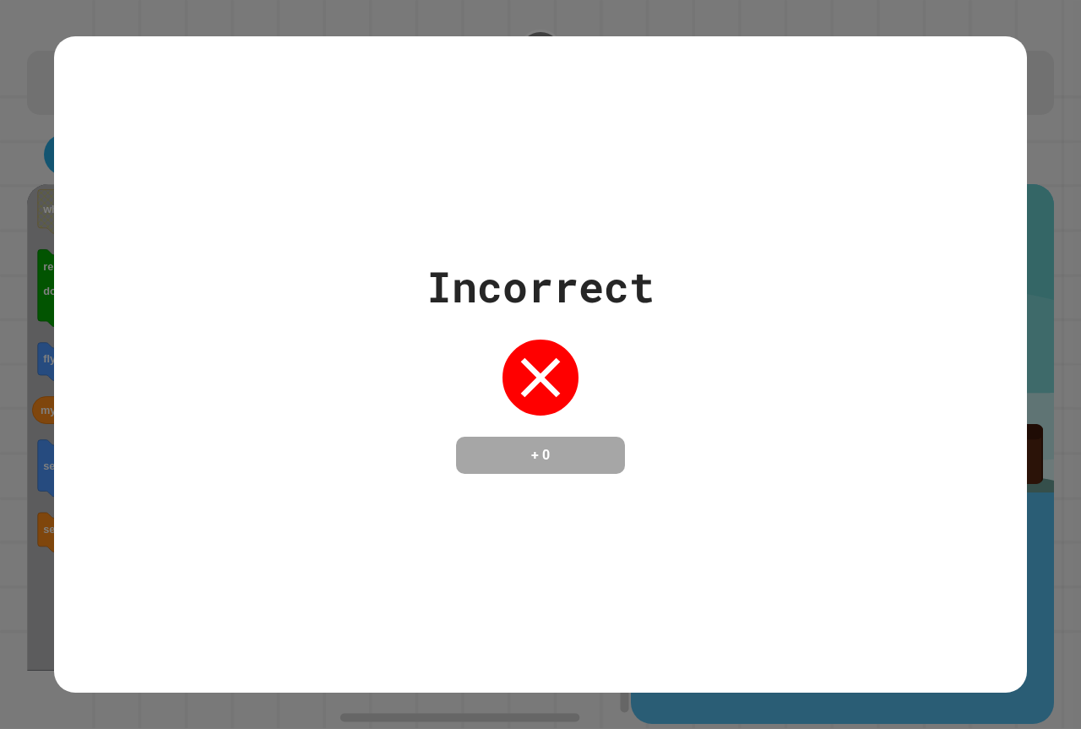
click at [324, 296] on div "Incorrect + 0" at bounding box center [540, 364] width 973 height 219
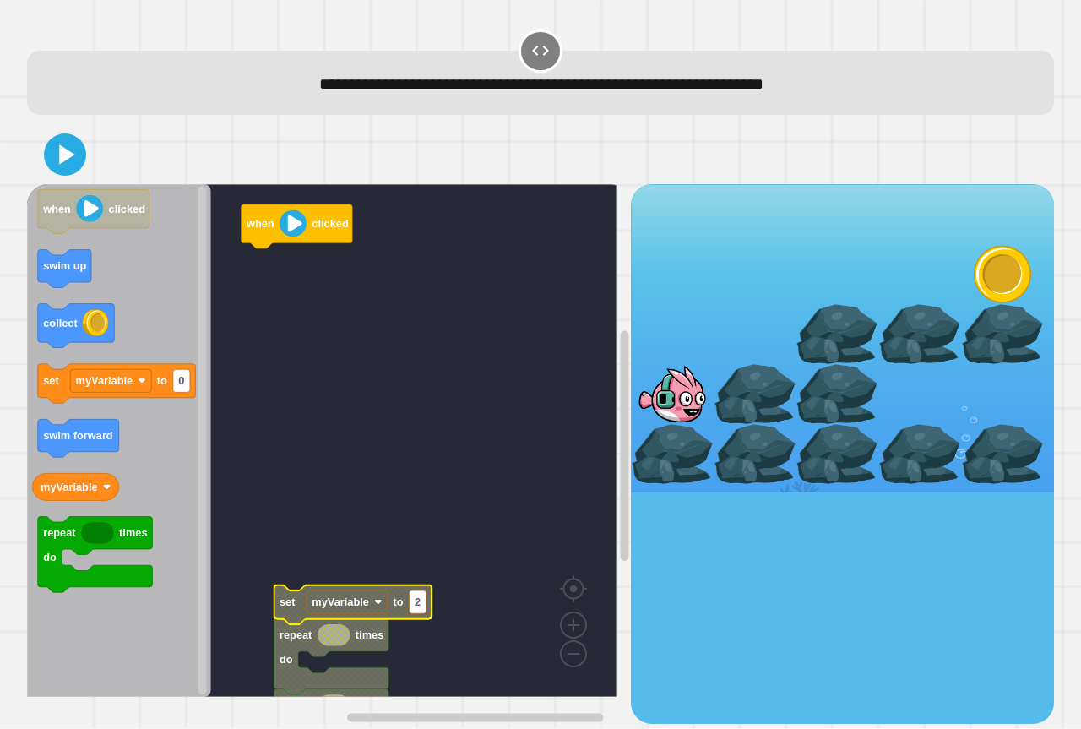
click at [76, 265] on icon "when clicked swim up collect set myVariable to 0 swim forward myVariable repeat…" at bounding box center [119, 440] width 184 height 513
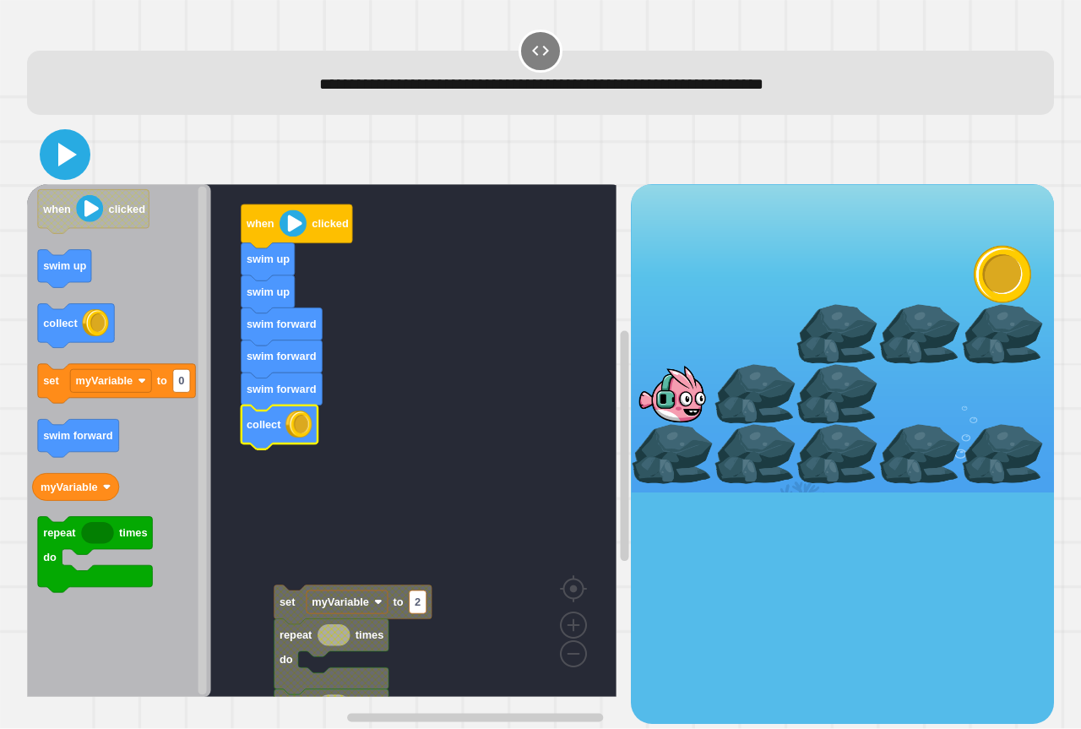
click at [59, 154] on icon at bounding box center [65, 154] width 41 height 41
click at [50, 144] on icon at bounding box center [65, 154] width 41 height 41
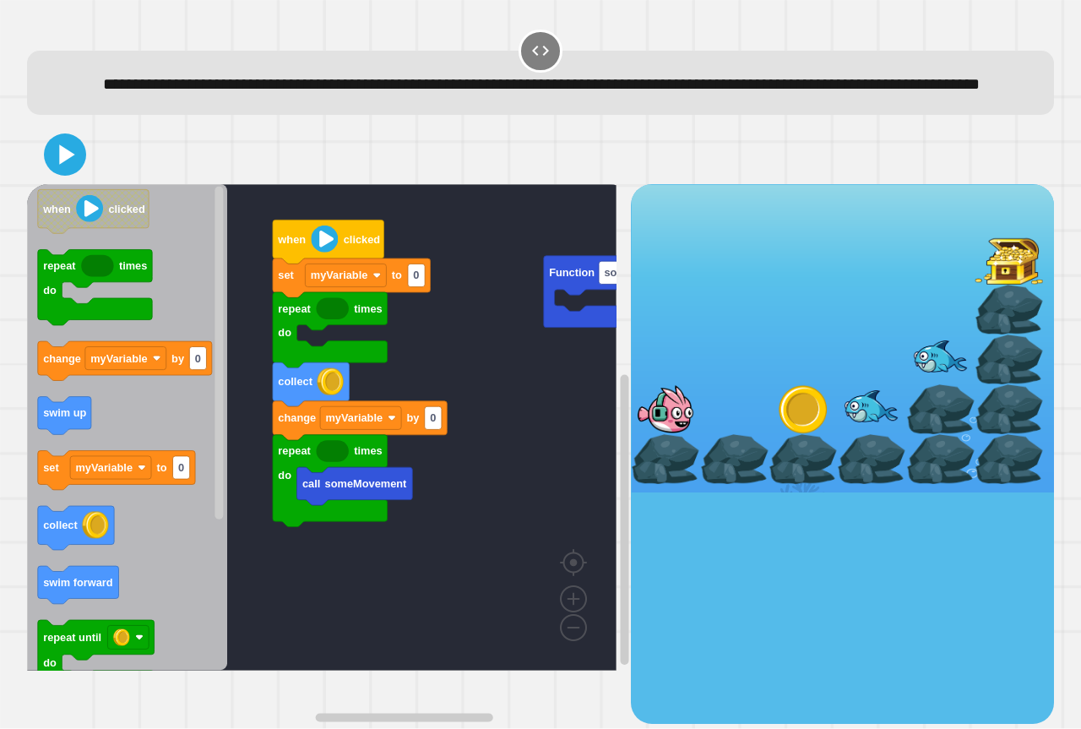
click at [351, 492] on g "call someMovement repeat times do change myVariable by 0 collect repeat times d…" at bounding box center [366, 427] width 678 height 487
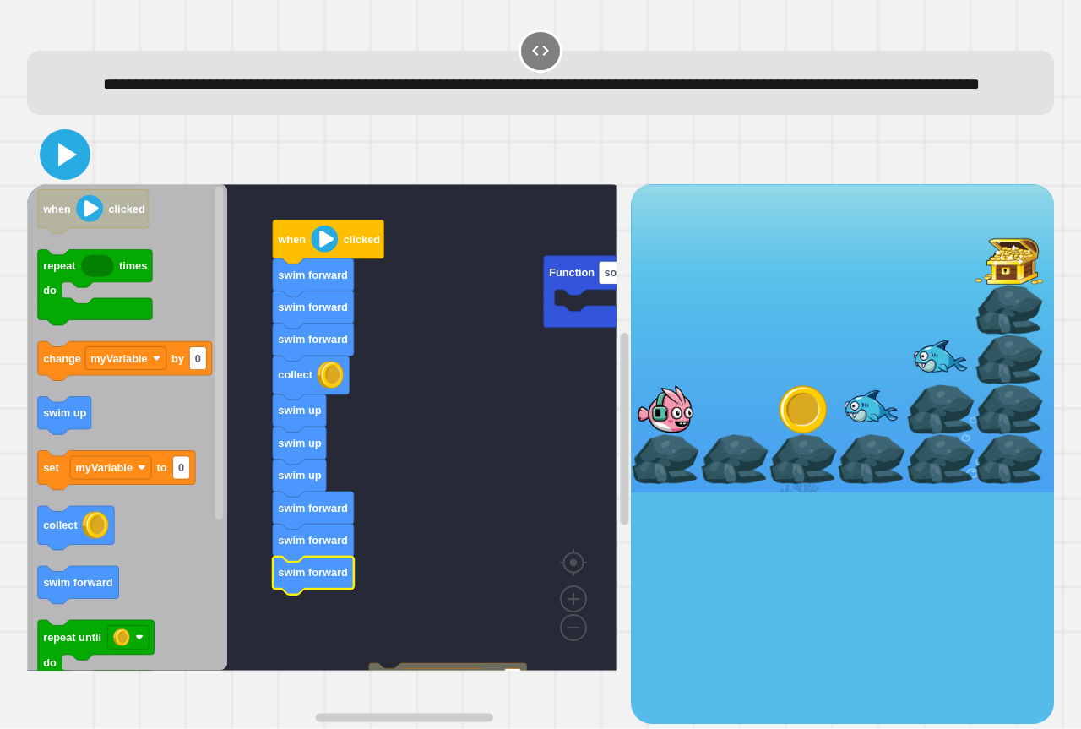
click at [60, 166] on icon at bounding box center [67, 155] width 19 height 24
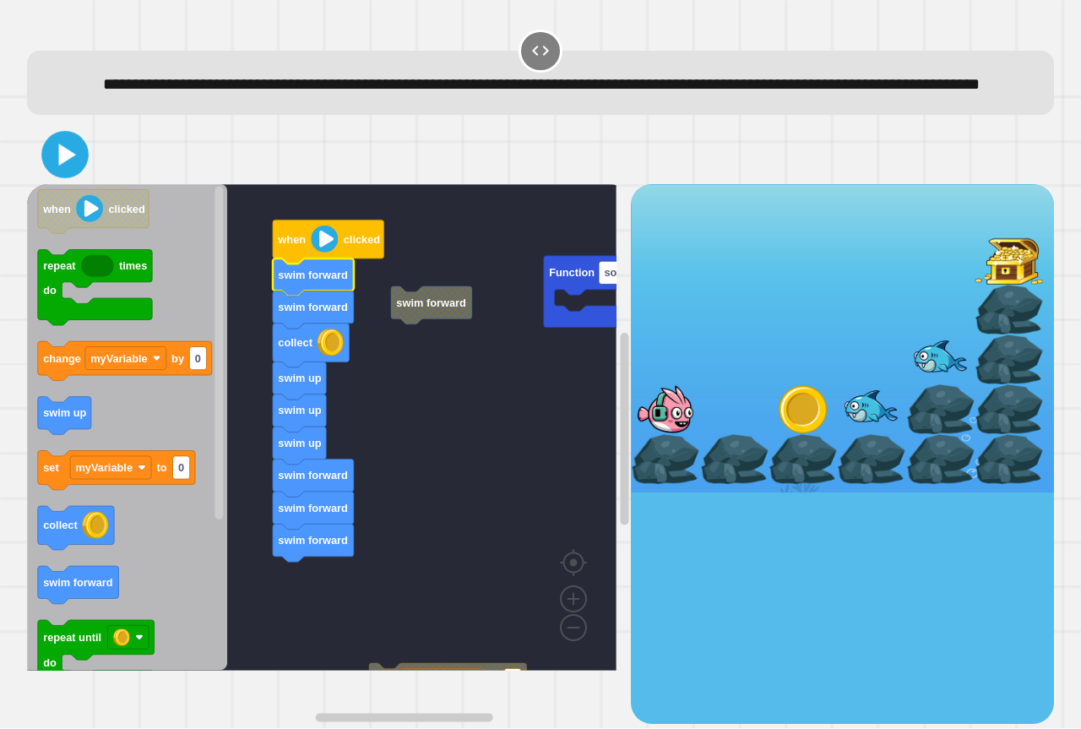
click at [63, 166] on icon at bounding box center [67, 155] width 17 height 22
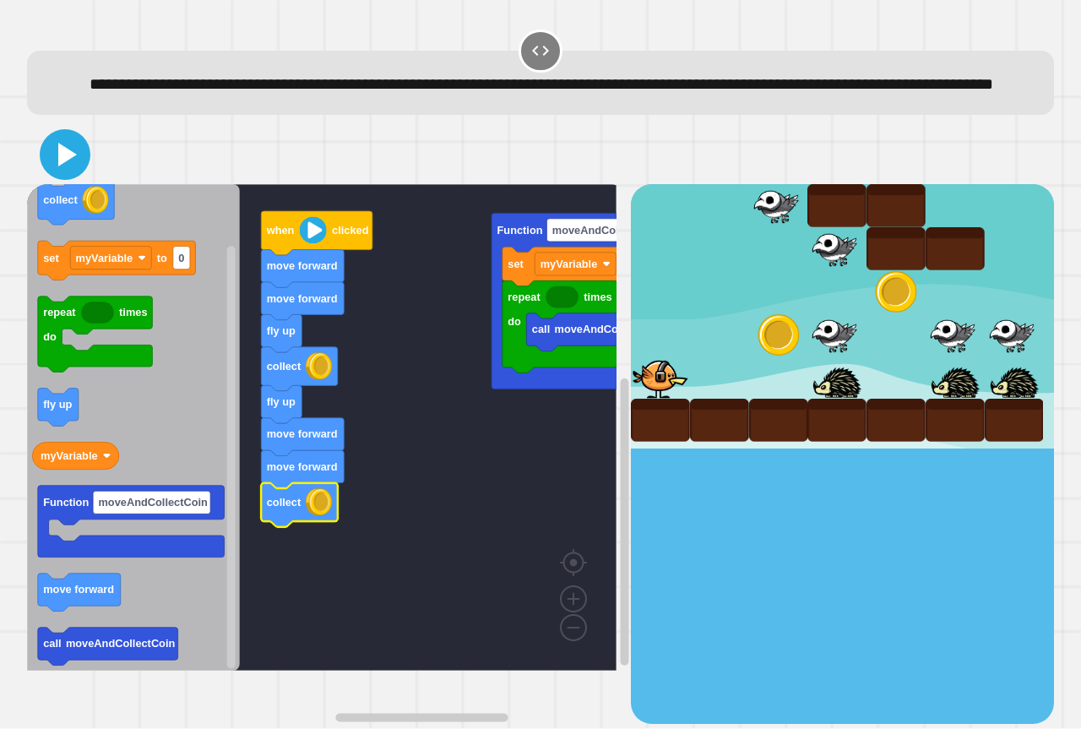
click at [73, 175] on icon at bounding box center [65, 154] width 41 height 41
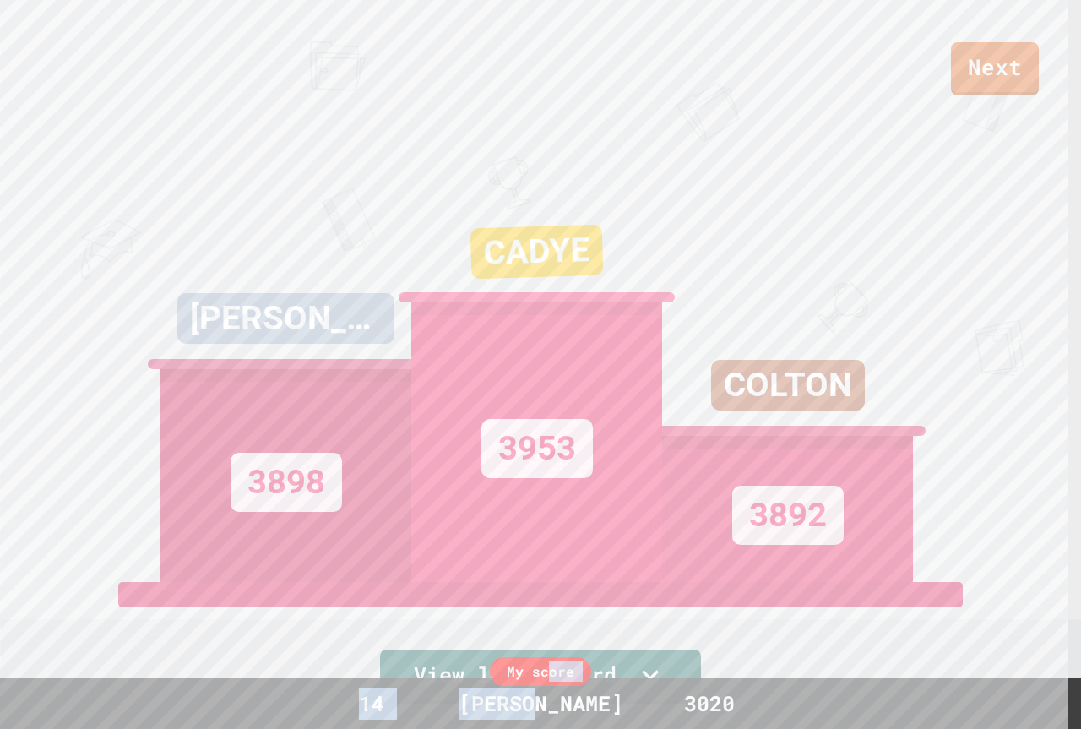
click at [546, 678] on div "My score 14 [PERSON_NAME] 3020" at bounding box center [540, 703] width 1081 height 51
click at [975, 79] on link "Next" at bounding box center [995, 68] width 90 height 56
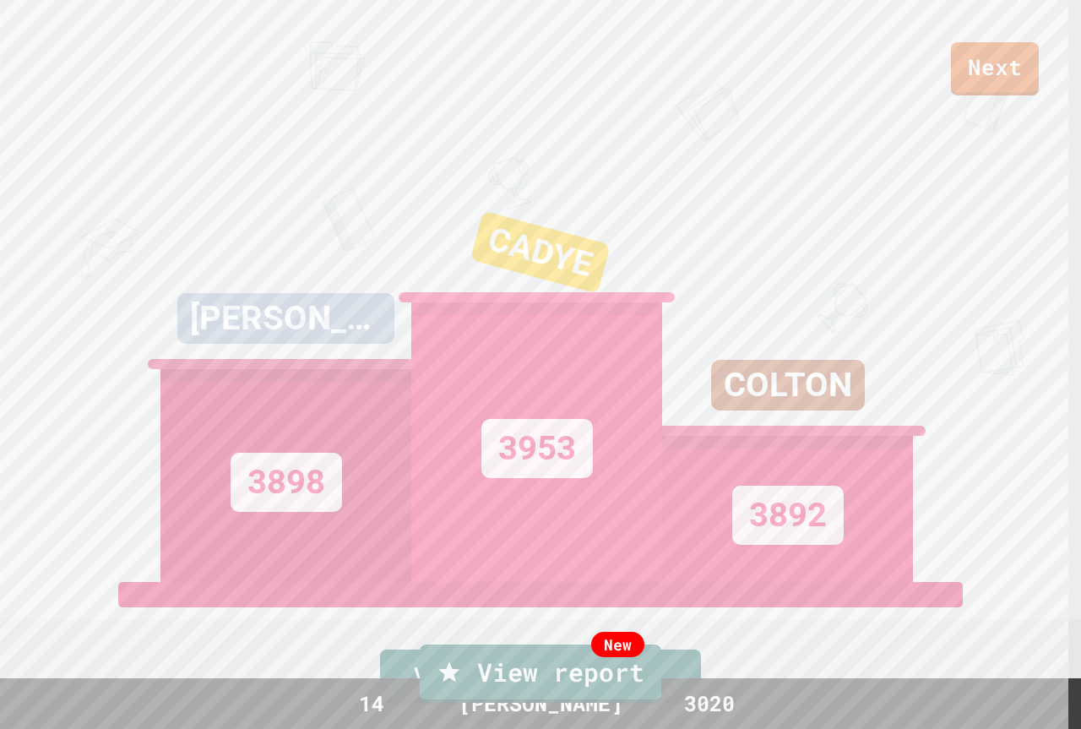
drag, startPoint x: 792, startPoint y: 220, endPoint x: 797, endPoint y: 210, distance: 11.3
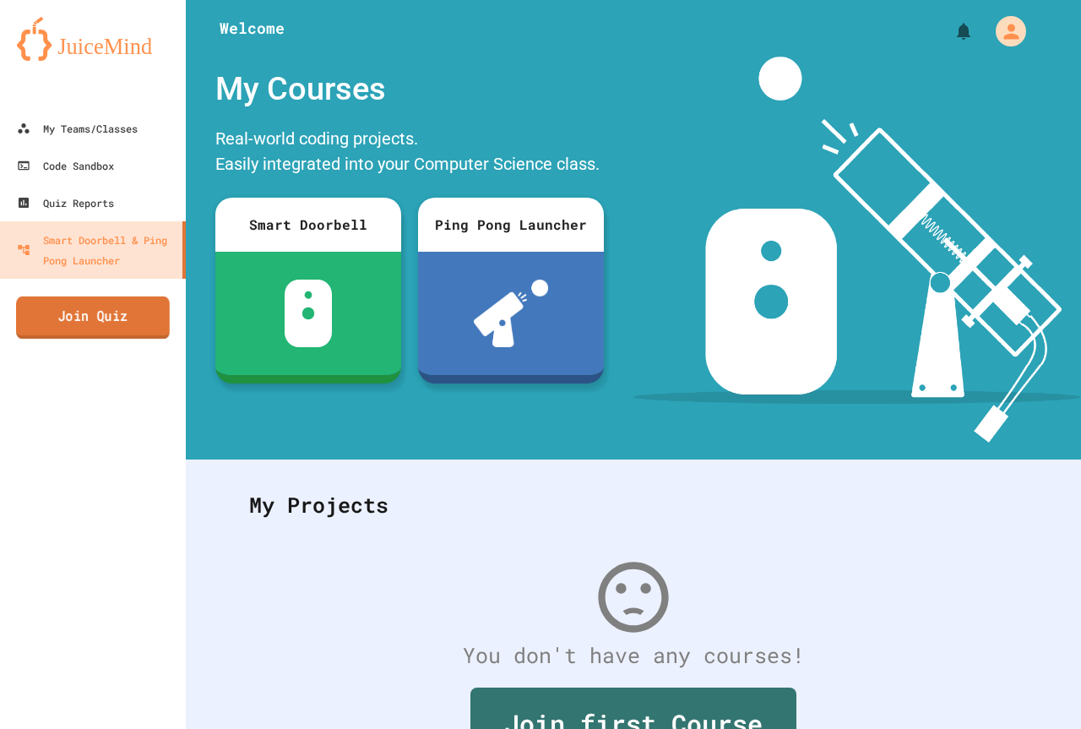
click at [151, 319] on link "Join Quiz" at bounding box center [93, 317] width 154 height 42
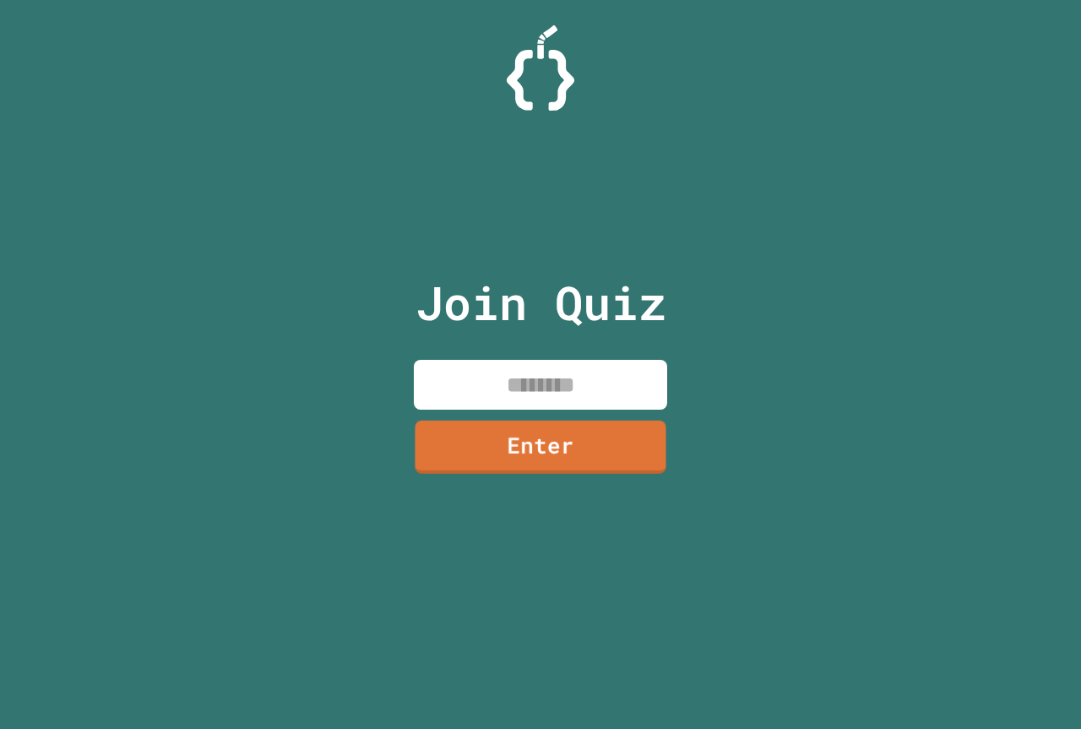
drag, startPoint x: 591, startPoint y: 383, endPoint x: 600, endPoint y: 399, distance: 18.1
click at [593, 388] on input at bounding box center [540, 385] width 253 height 50
type input "*"
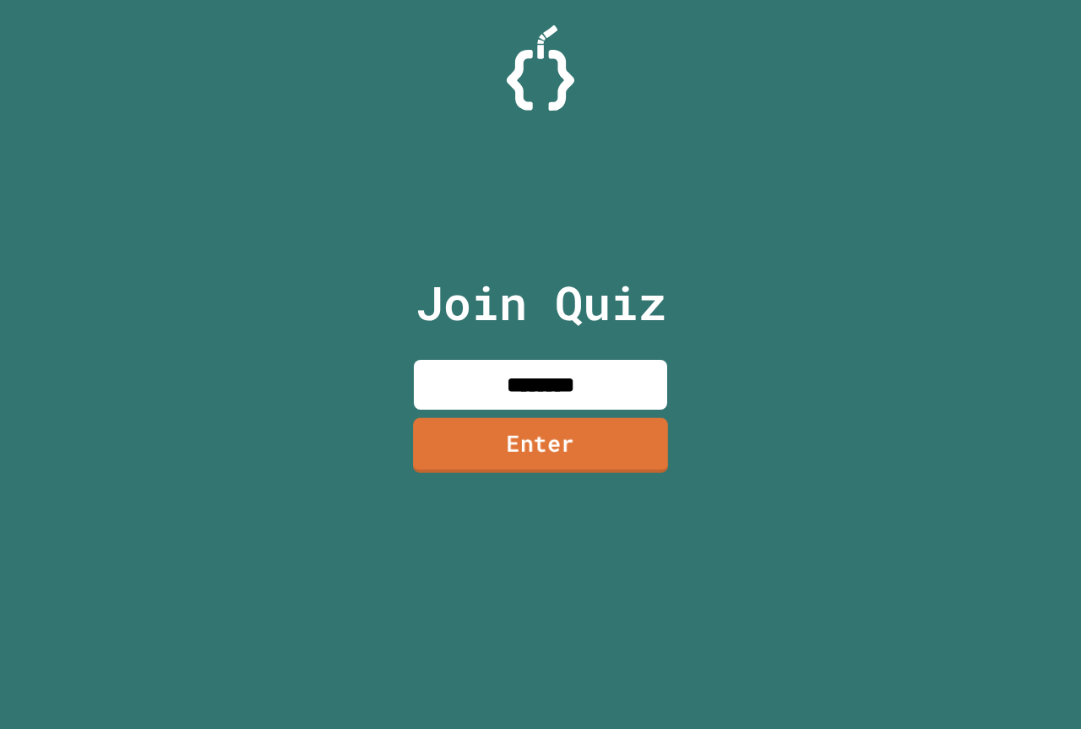
type input "********"
click at [570, 460] on link "Enter" at bounding box center [540, 445] width 258 height 56
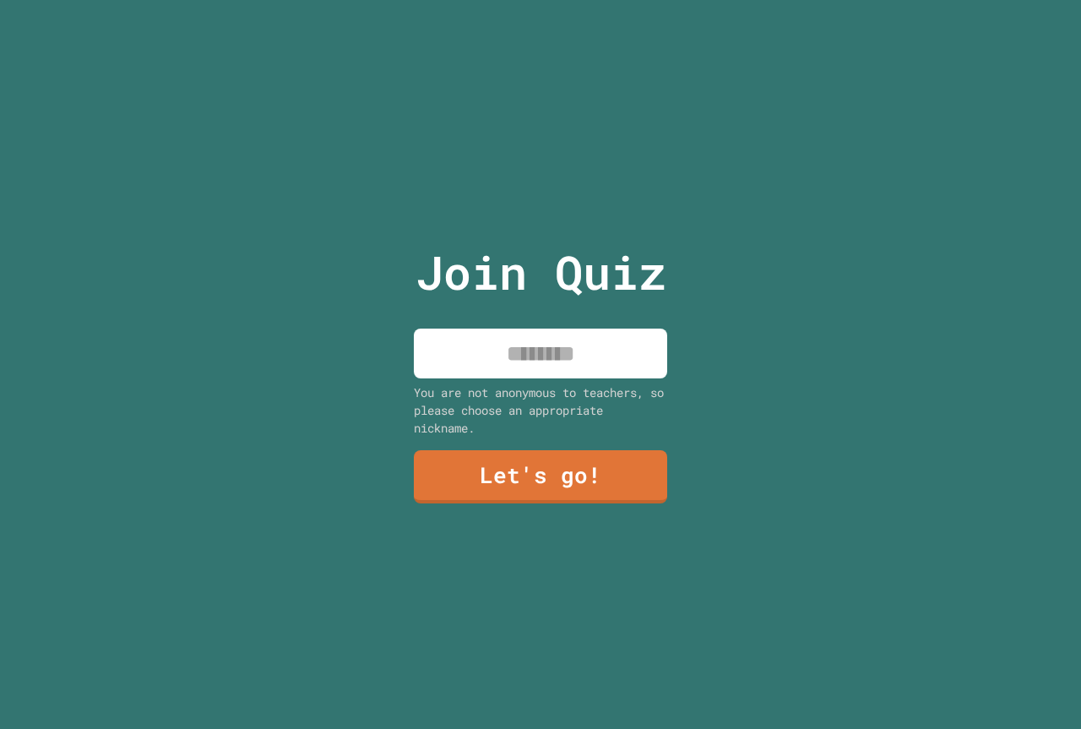
click at [459, 313] on div "Join Quiz You are not anonymous to teachers, so please choose an appropriate ni…" at bounding box center [541, 364] width 285 height 729
drag, startPoint x: 459, startPoint y: 314, endPoint x: 463, endPoint y: 340, distance: 26.5
click at [461, 321] on div "Join Quiz You are not anonymous to teachers, so please choose an appropriate ni…" at bounding box center [541, 364] width 285 height 729
click at [465, 357] on input at bounding box center [540, 354] width 253 height 50
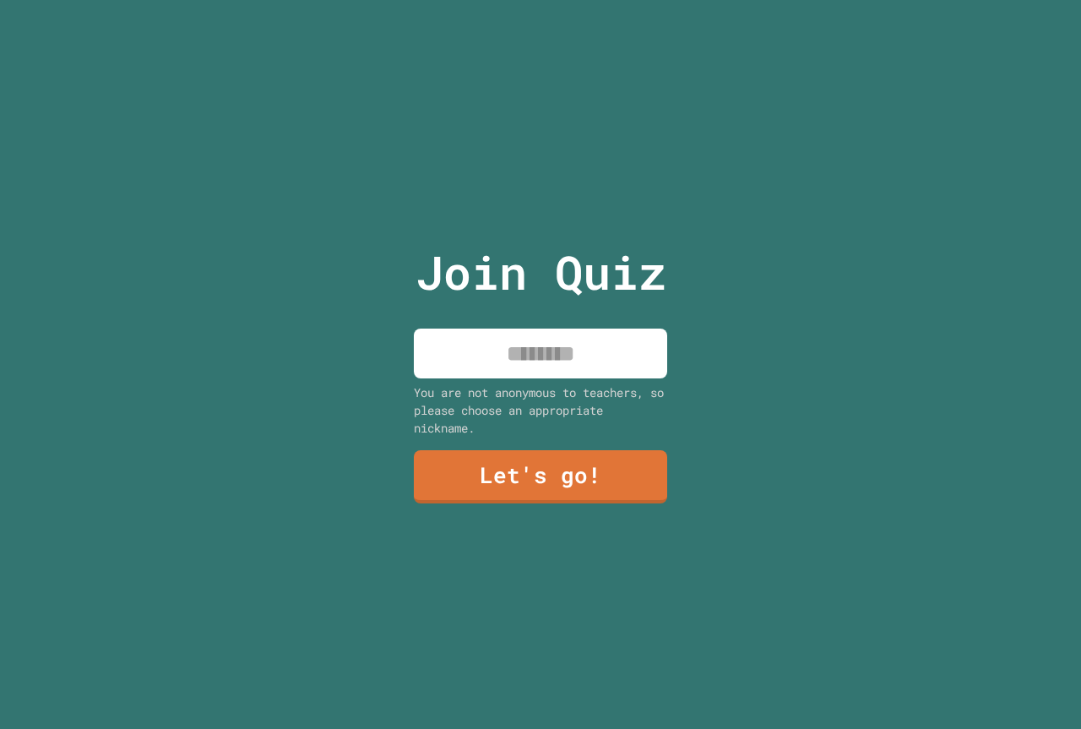
click at [467, 352] on input at bounding box center [540, 354] width 253 height 50
type input "**********"
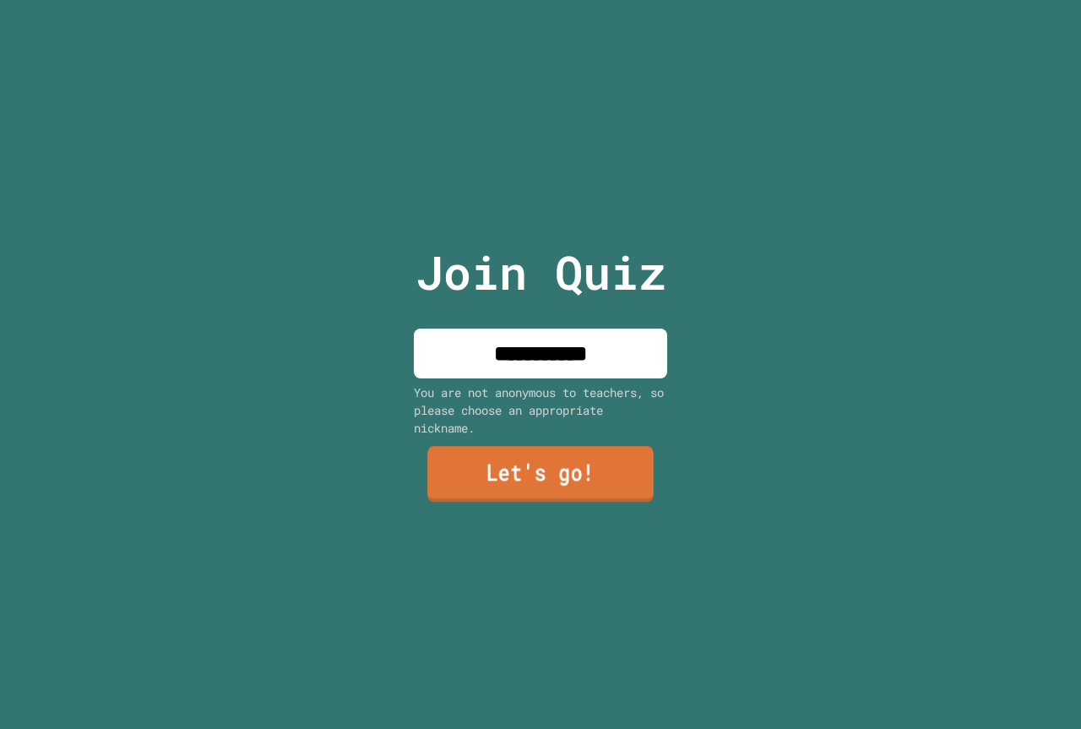
click at [548, 489] on link "Let's go!" at bounding box center [540, 474] width 226 height 56
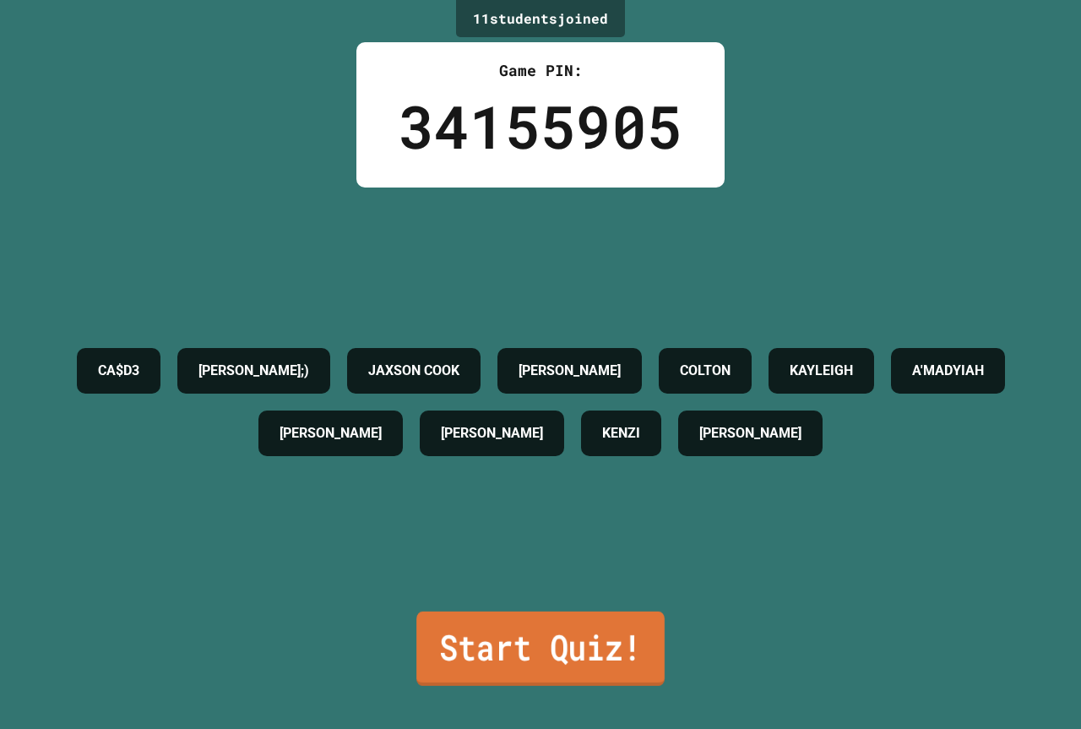
click at [475, 616] on link "Start Quiz!" at bounding box center [540, 649] width 248 height 74
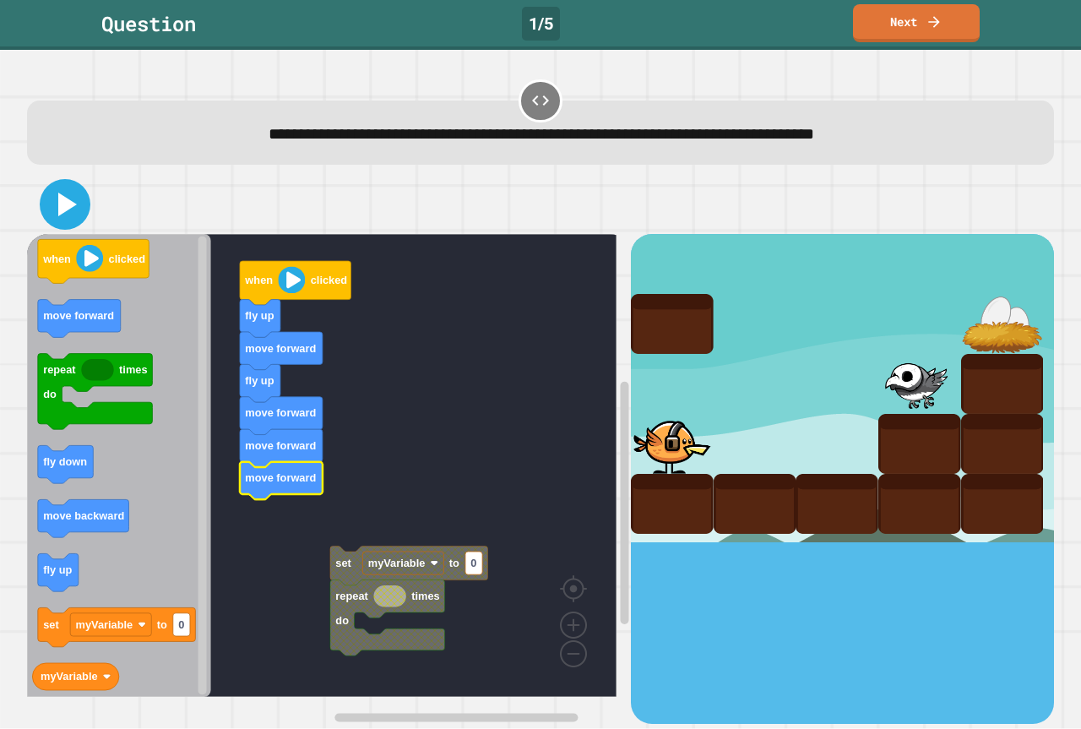
click at [53, 219] on icon at bounding box center [65, 204] width 41 height 41
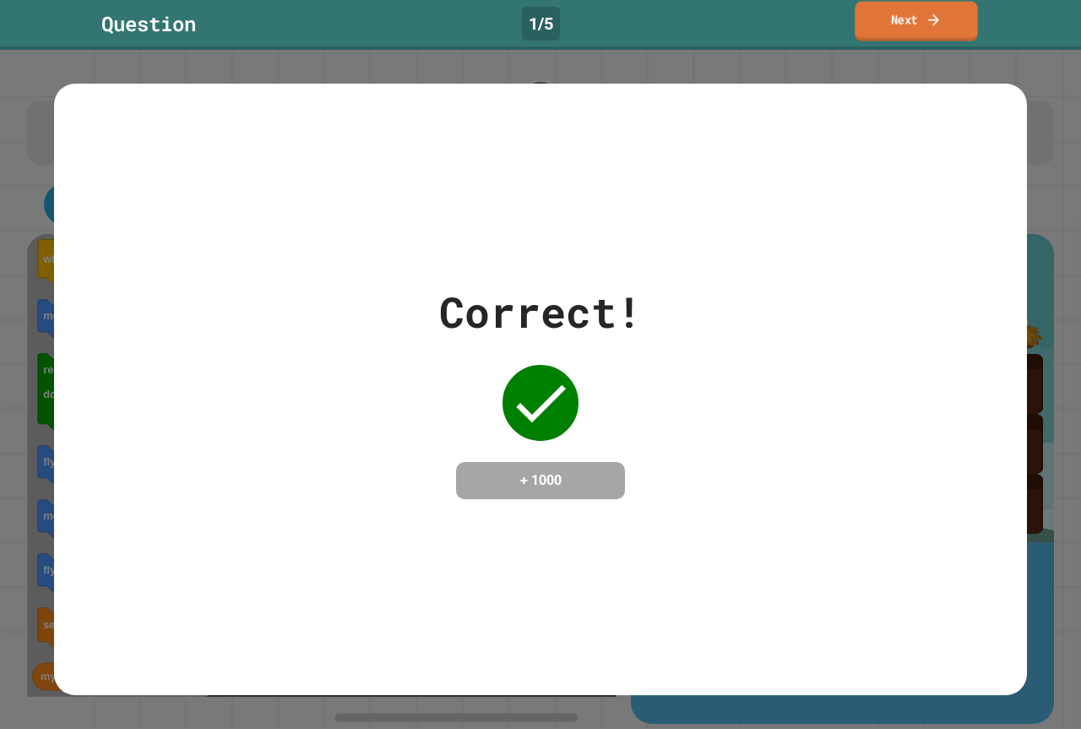
click at [872, 18] on link "Next" at bounding box center [916, 22] width 122 height 40
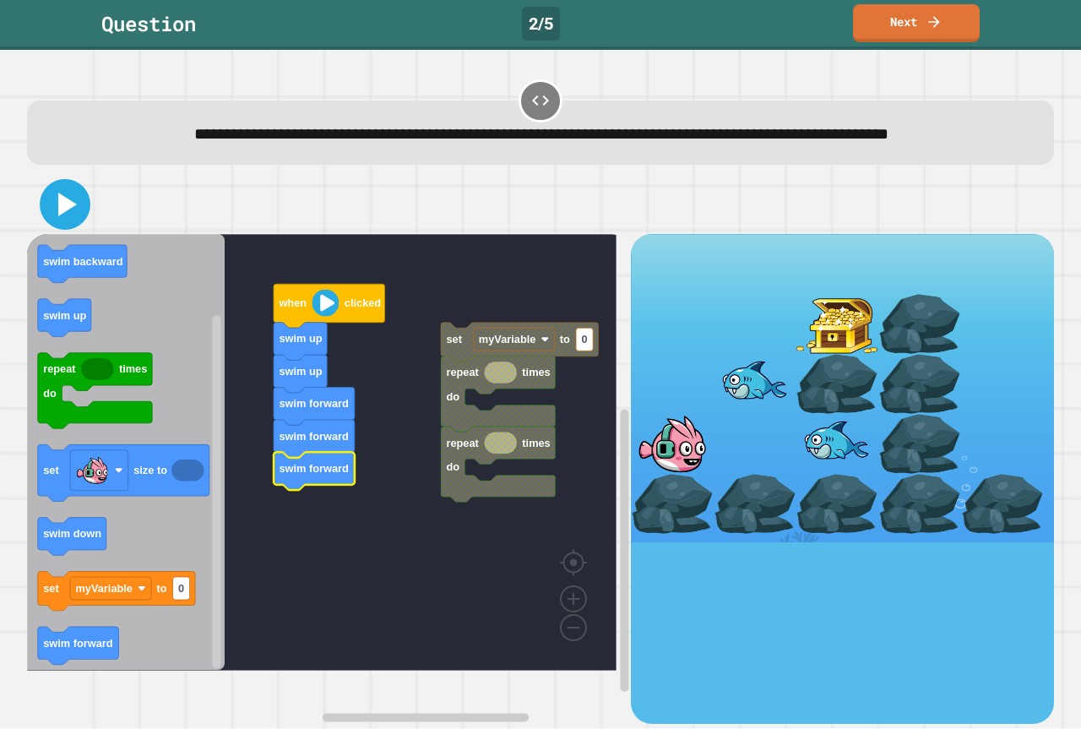
click at [73, 225] on icon at bounding box center [65, 204] width 41 height 41
drag, startPoint x: 58, startPoint y: 231, endPoint x: 64, endPoint y: 246, distance: 15.5
click at [59, 216] on icon at bounding box center [67, 205] width 19 height 24
click at [55, 230] on button at bounding box center [65, 204] width 51 height 51
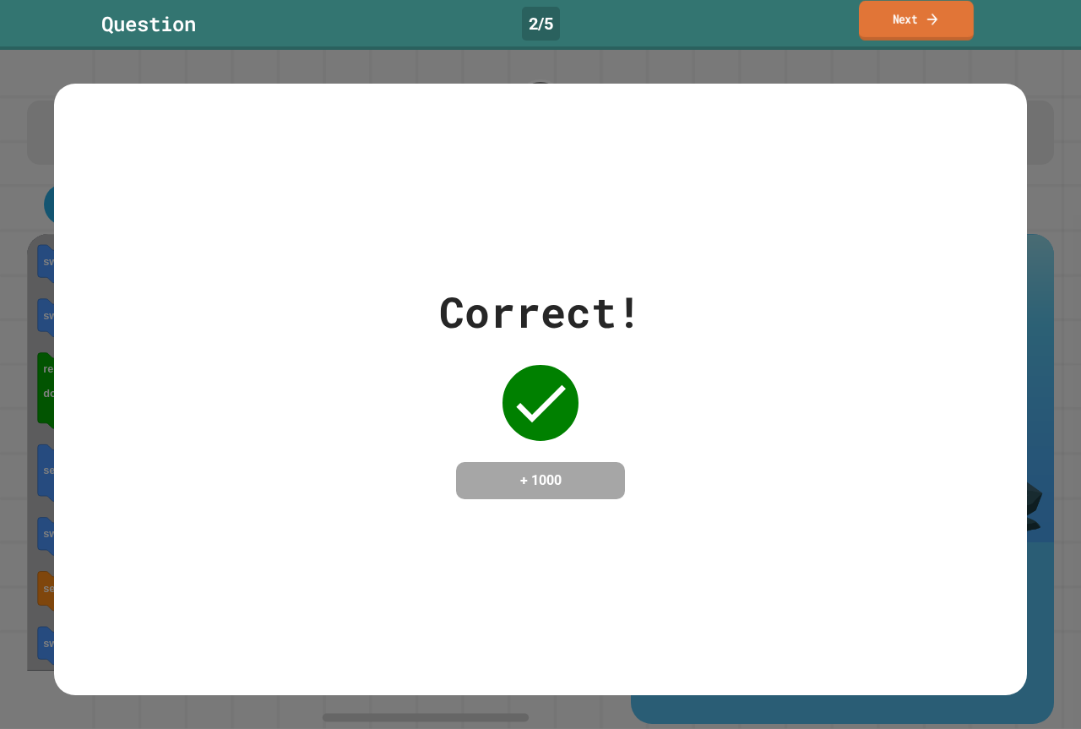
click at [936, 17] on icon at bounding box center [932, 19] width 15 height 18
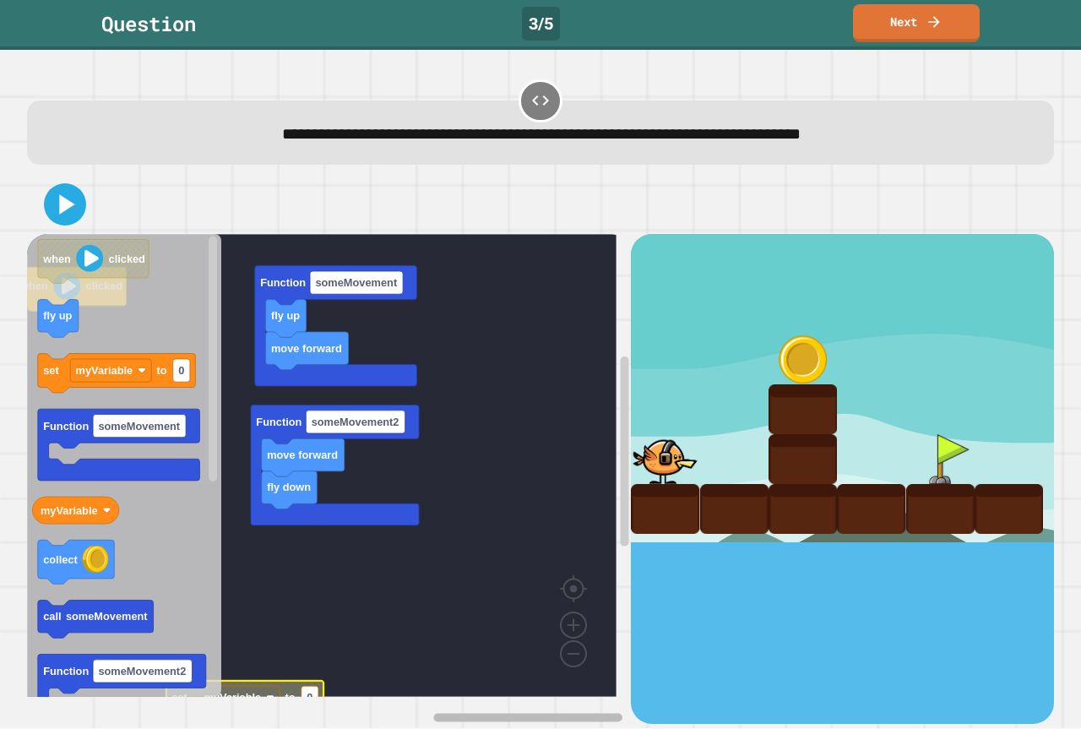
click at [500, 655] on div "when clicked move forward fly up Function someMovement fly down move forward Fu…" at bounding box center [329, 478] width 604 height 489
click at [659, 514] on div "when clicked move forward fly up Function someMovement fly down move forward Fu…" at bounding box center [540, 478] width 1027 height 489
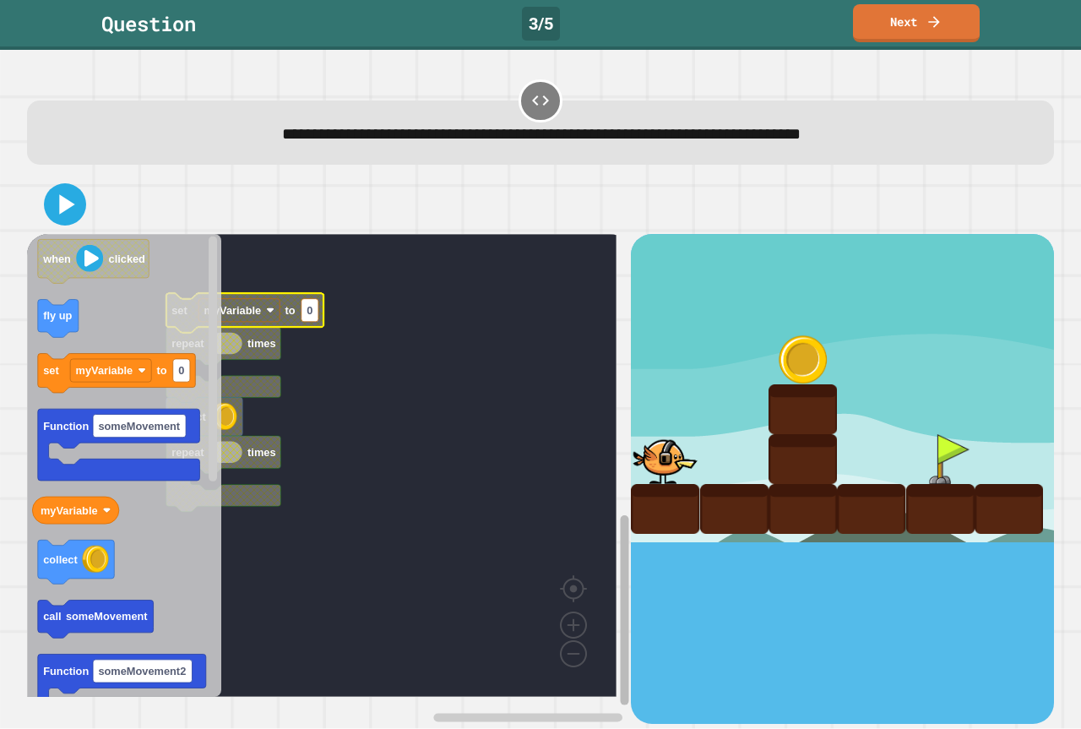
click at [658, 631] on div "when clicked move forward fly up Function someMovement fly down move forward Fu…" at bounding box center [540, 478] width 1027 height 489
drag, startPoint x: 509, startPoint y: 702, endPoint x: 498, endPoint y: 696, distance: 13.2
click at [498, 696] on div "when clicked move forward fly up Function someMovement fly down move forward Fu…" at bounding box center [541, 449] width 1038 height 559
click at [492, 713] on rect "Blockly Workspace" at bounding box center [528, 717] width 189 height 8
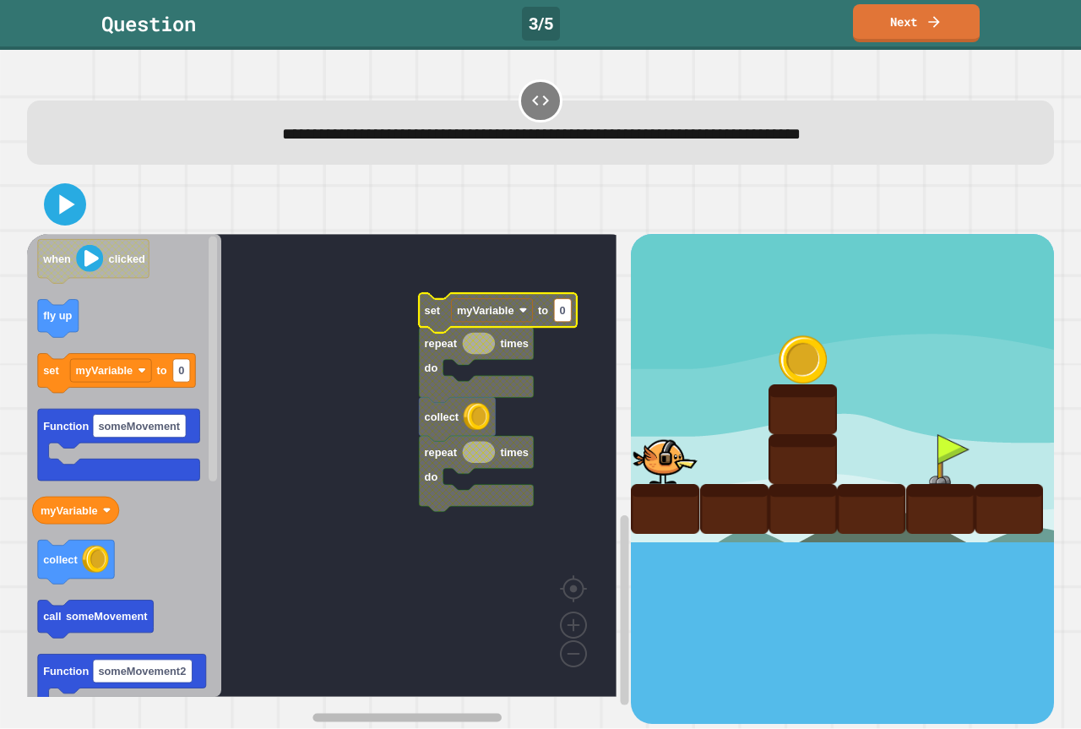
click at [371, 668] on div "when clicked move forward fly up Function someMovement fly down move forward Fu…" at bounding box center [329, 478] width 604 height 489
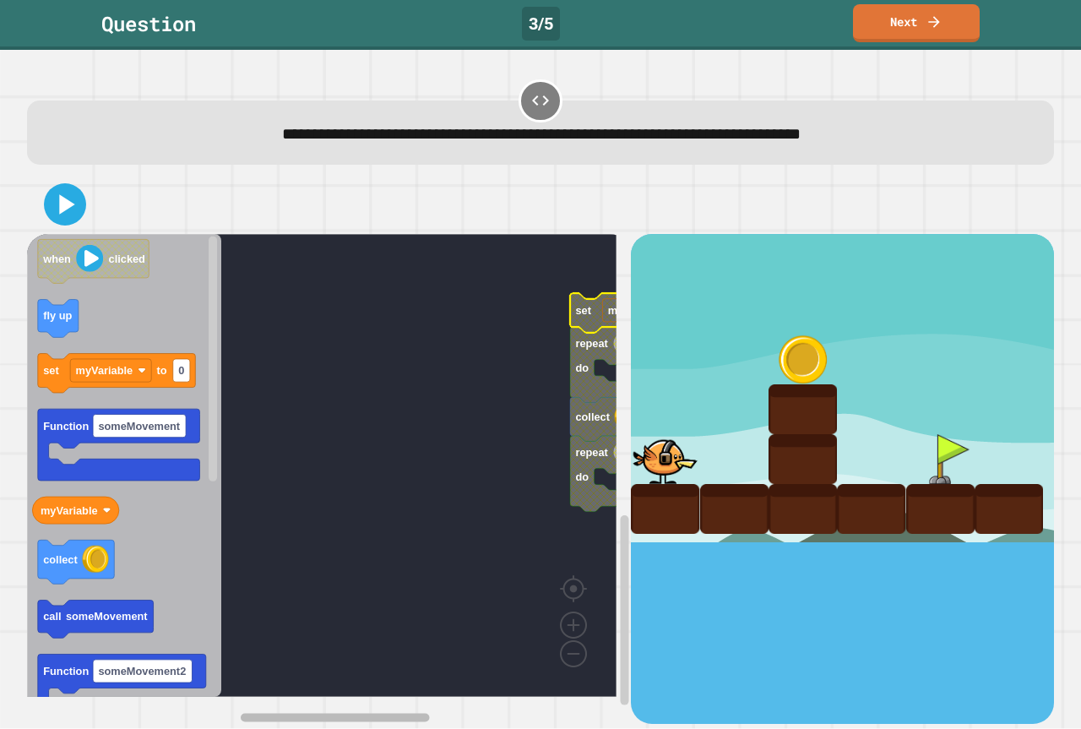
click at [238, 700] on div "when clicked move forward fly up Function someMovement fly down move forward Fu…" at bounding box center [541, 449] width 1038 height 559
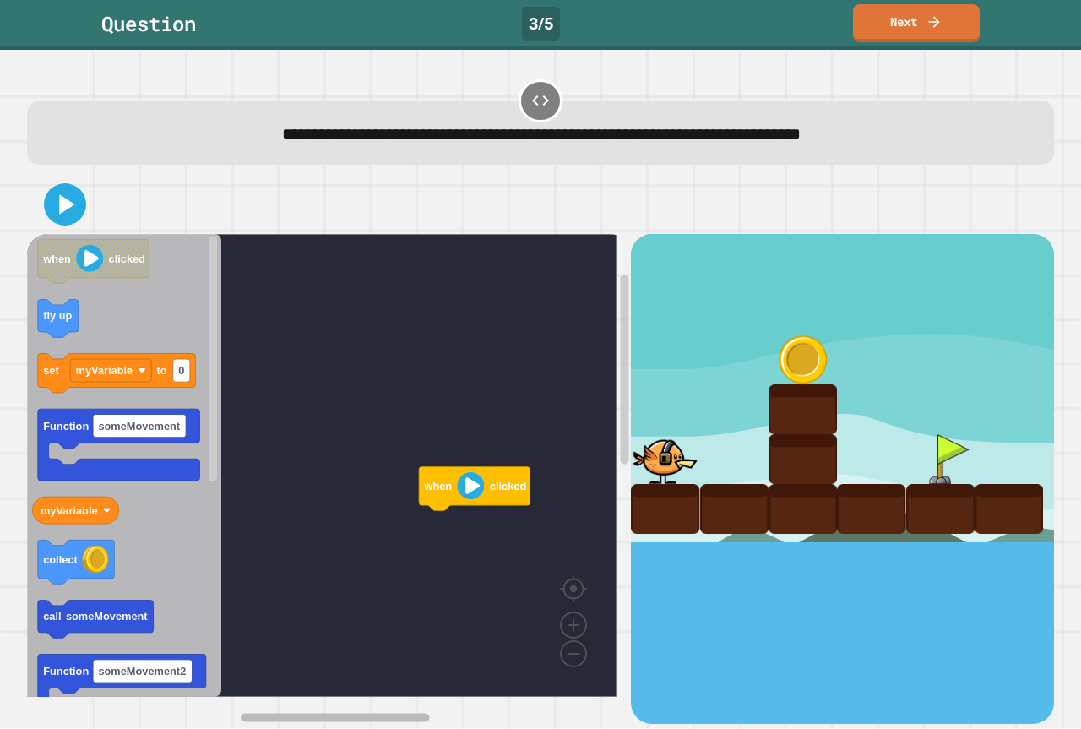
click at [416, 711] on rect "Blockly Workspace" at bounding box center [432, 717] width 382 height 13
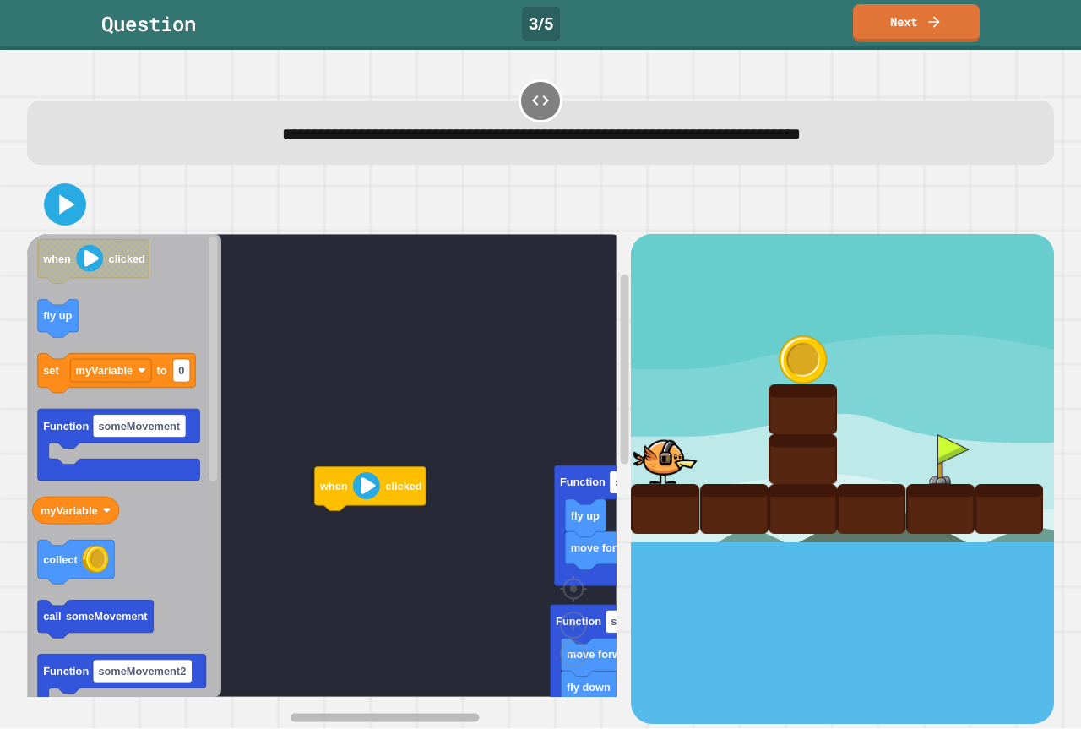
click at [456, 683] on div "when clicked move forward fly up Function someMovement fly down move forward Fu…" at bounding box center [329, 478] width 604 height 489
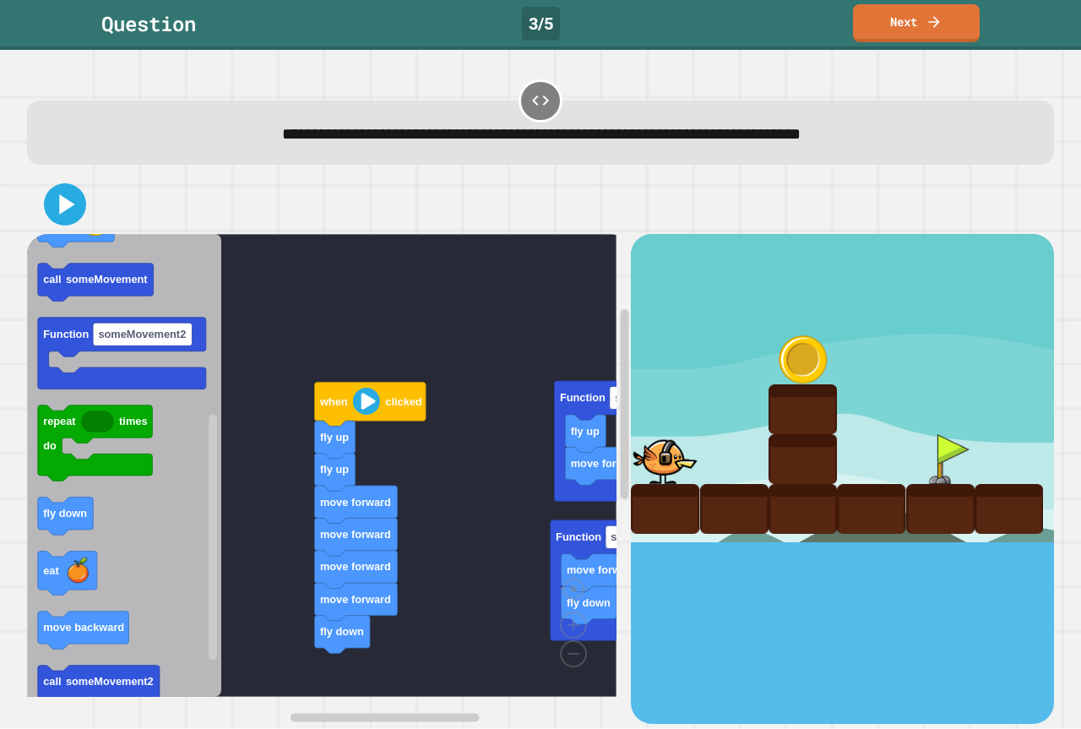
click at [231, 524] on div "move forward fly up Function someMovement fly down move forward Function someMo…" at bounding box center [329, 478] width 604 height 489
click at [56, 195] on icon at bounding box center [65, 204] width 41 height 41
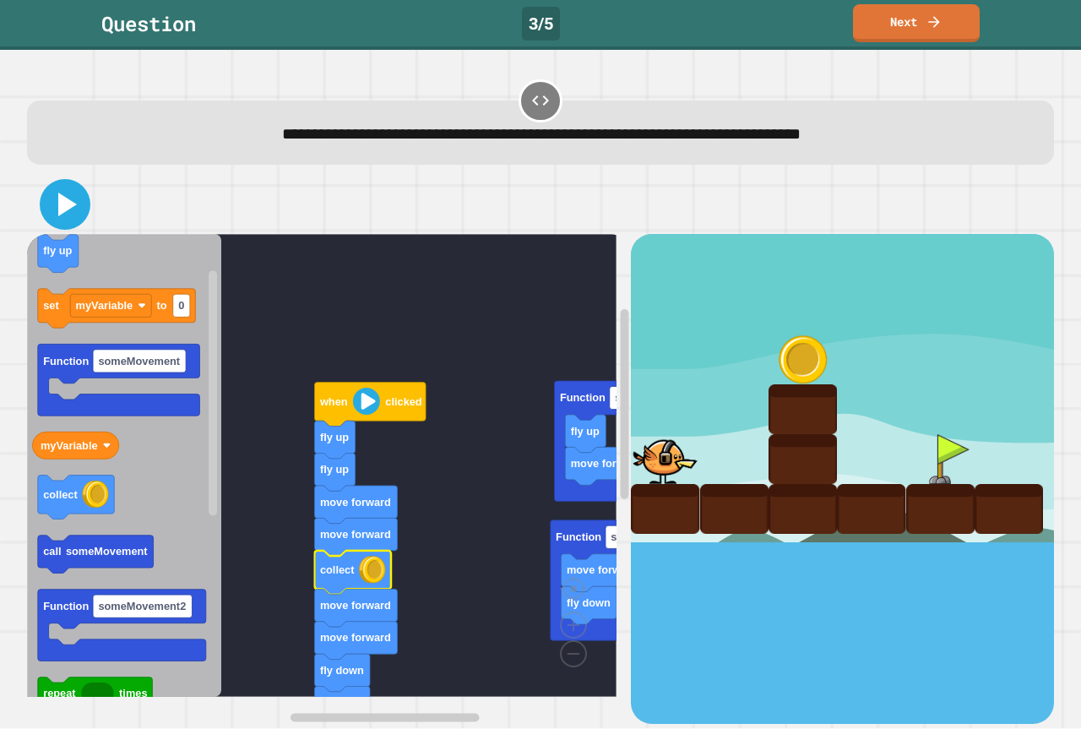
click at [75, 198] on icon at bounding box center [65, 204] width 41 height 41
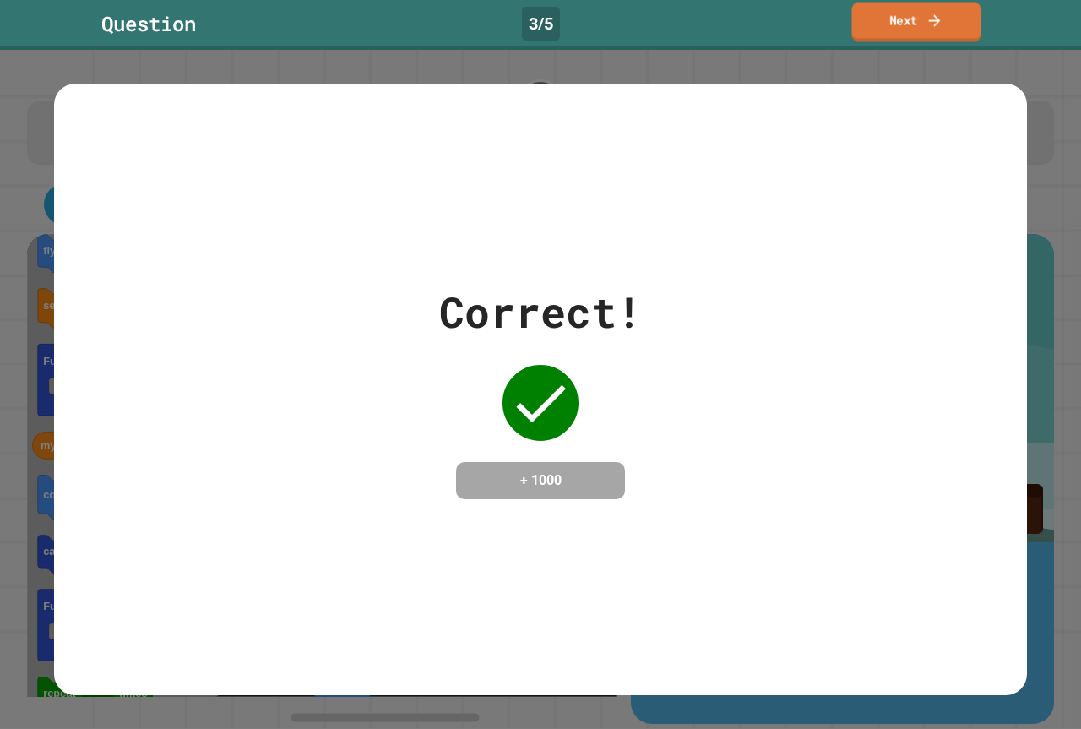
click at [906, 32] on link "Next" at bounding box center [916, 22] width 129 height 40
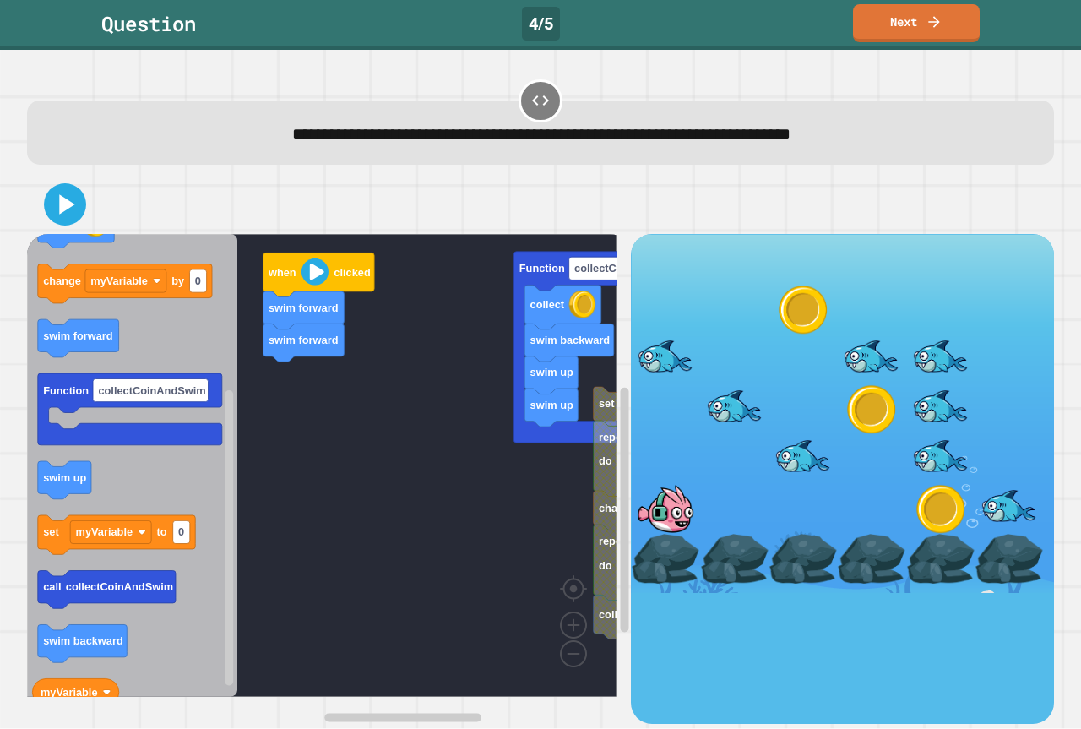
click at [250, 351] on div "swim up swim up swim backward collect Function collectCoinAndSwim collect repea…" at bounding box center [329, 478] width 604 height 489
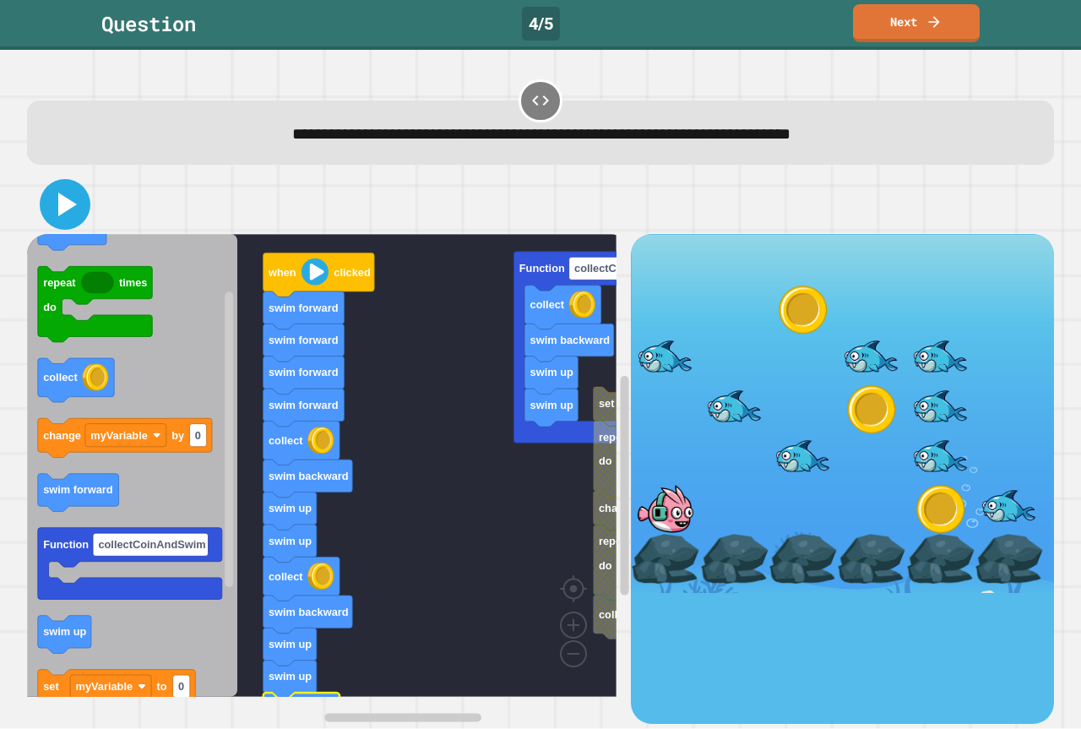
click at [64, 205] on icon at bounding box center [67, 205] width 19 height 24
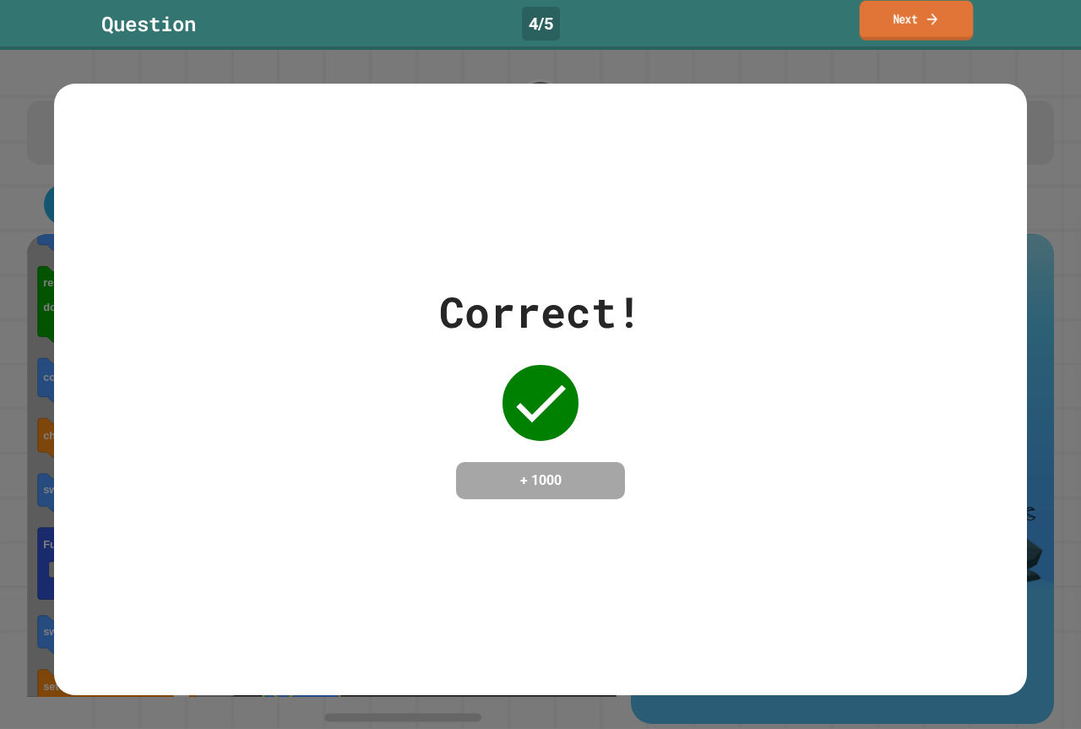
click at [879, 21] on link "Next" at bounding box center [917, 21] width 114 height 40
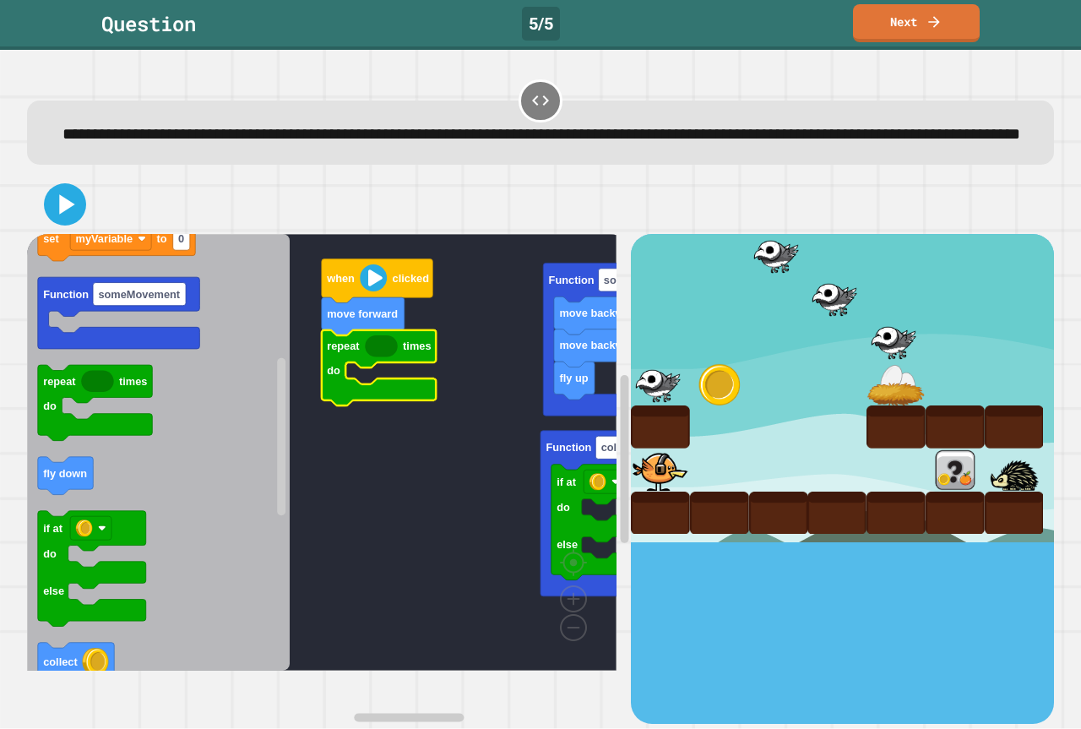
click at [385, 357] on icon "Blockly Workspace" at bounding box center [381, 346] width 32 height 22
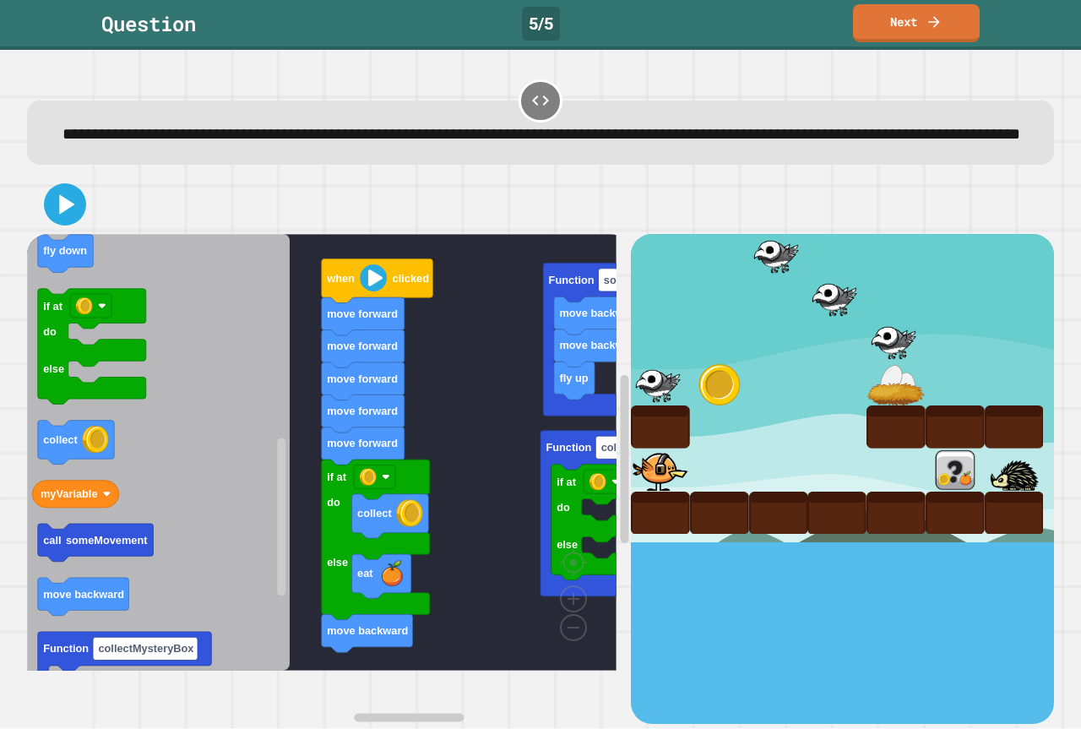
click at [307, 642] on div "fly up move backward move backward Function someMovement Function collectMyster…" at bounding box center [329, 478] width 604 height 489
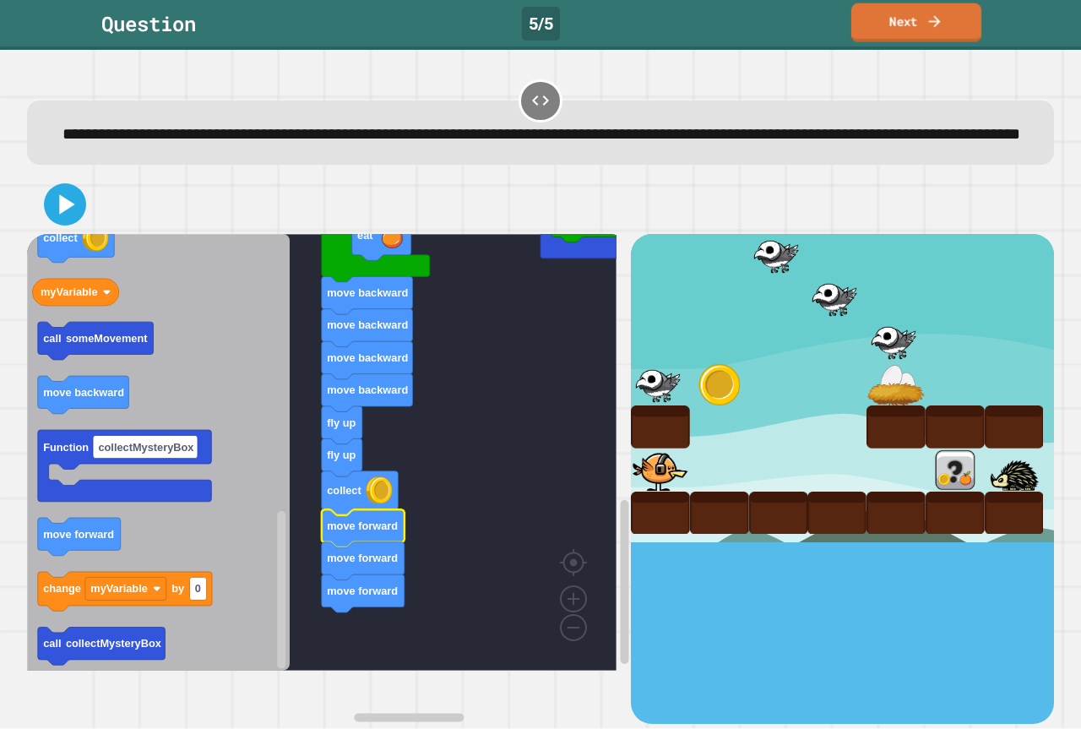
click at [900, 19] on link "Next" at bounding box center [916, 22] width 130 height 39
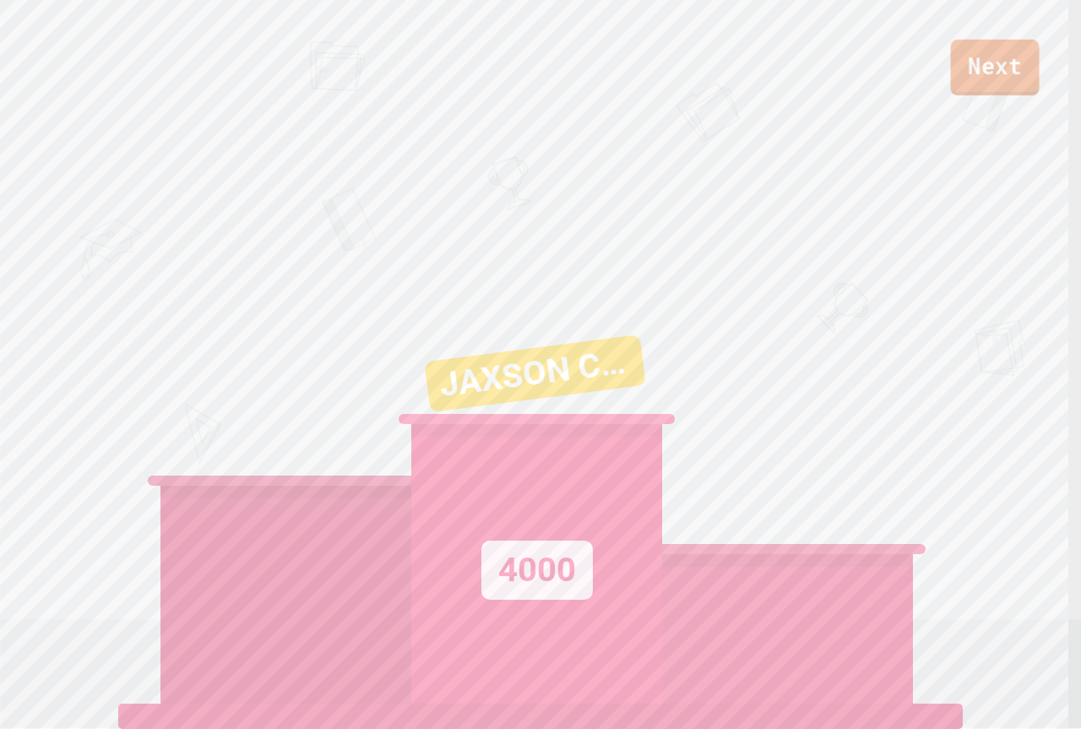
click at [1009, 81] on link "Next" at bounding box center [995, 68] width 89 height 56
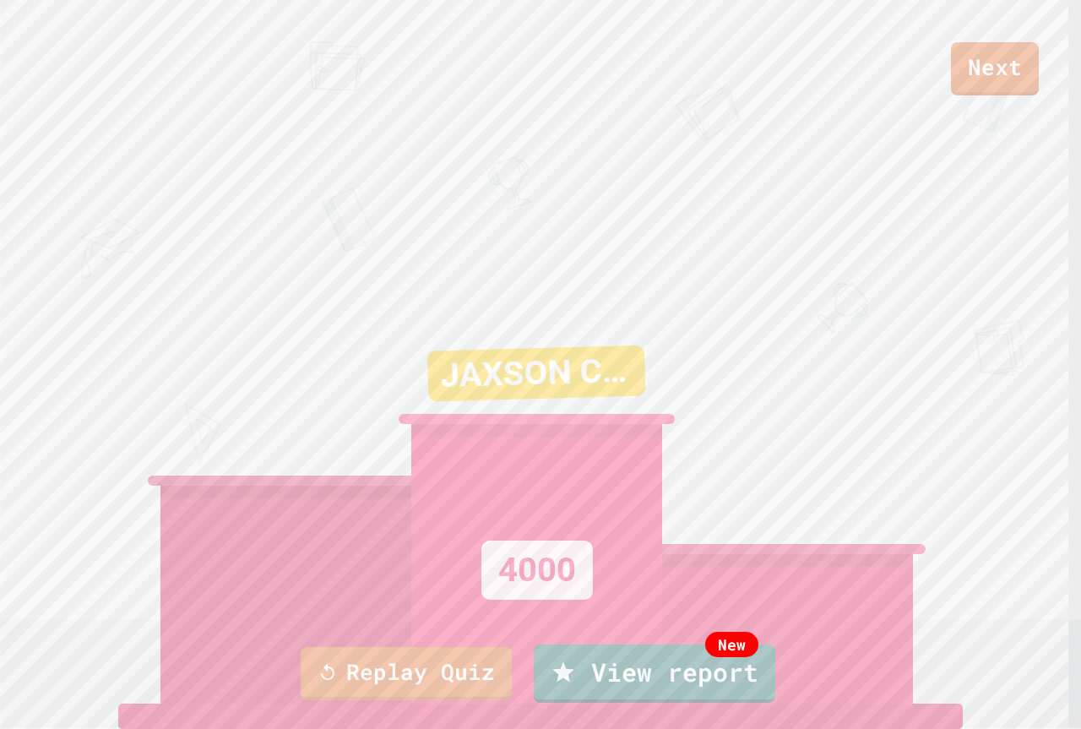
drag, startPoint x: 535, startPoint y: 449, endPoint x: 541, endPoint y: 432, distance: 17.9
